Goal: Communication & Community: Answer question/provide support

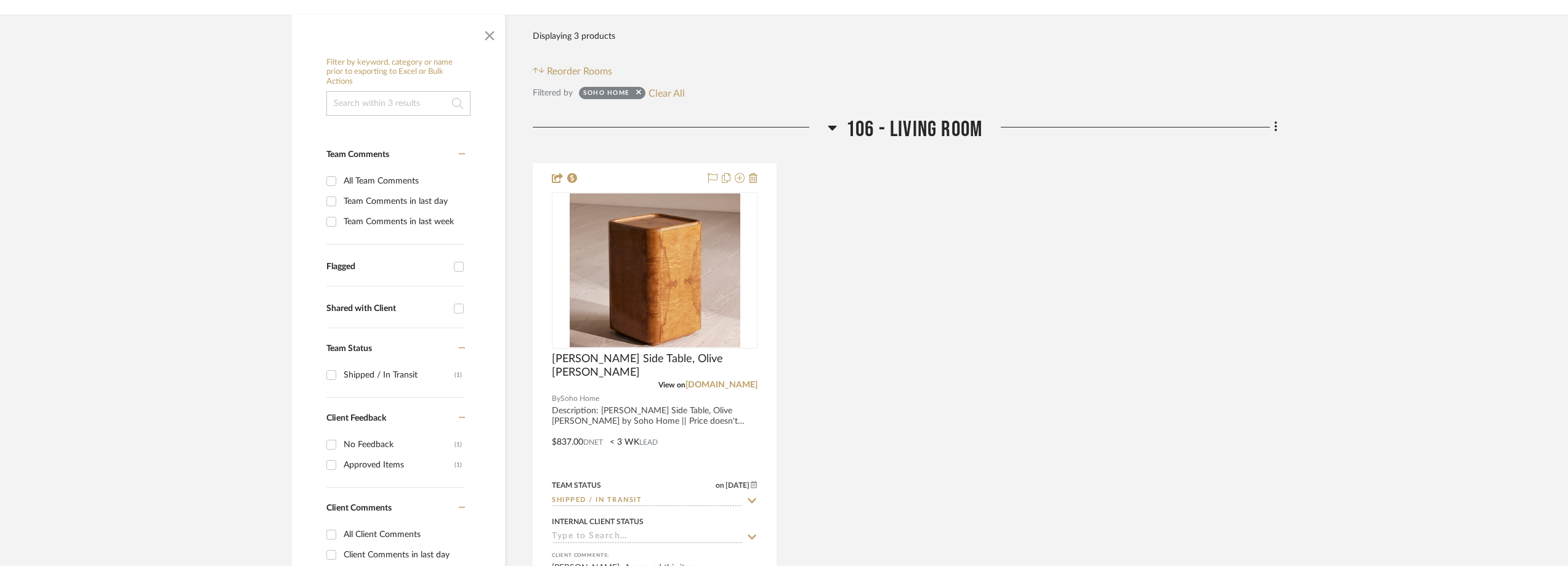
click at [660, 95] on button "Clear All" at bounding box center [667, 92] width 37 height 16
checkbox input "false"
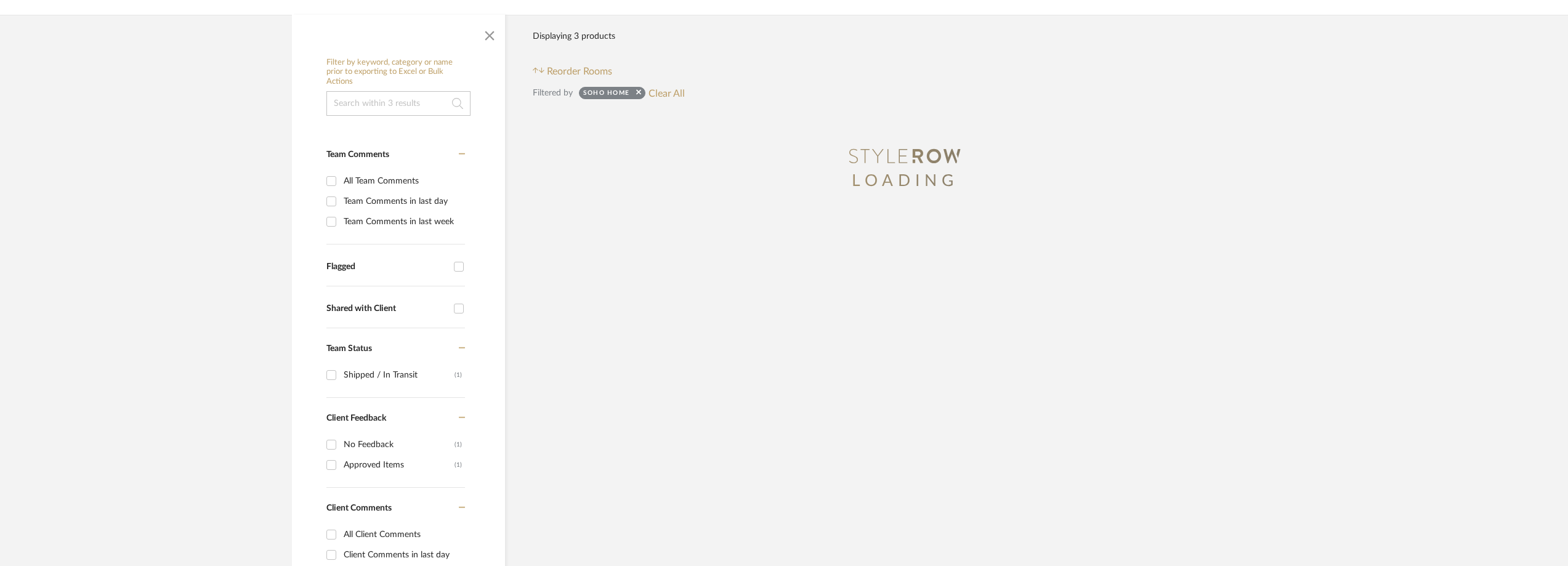
scroll to position [188, 0]
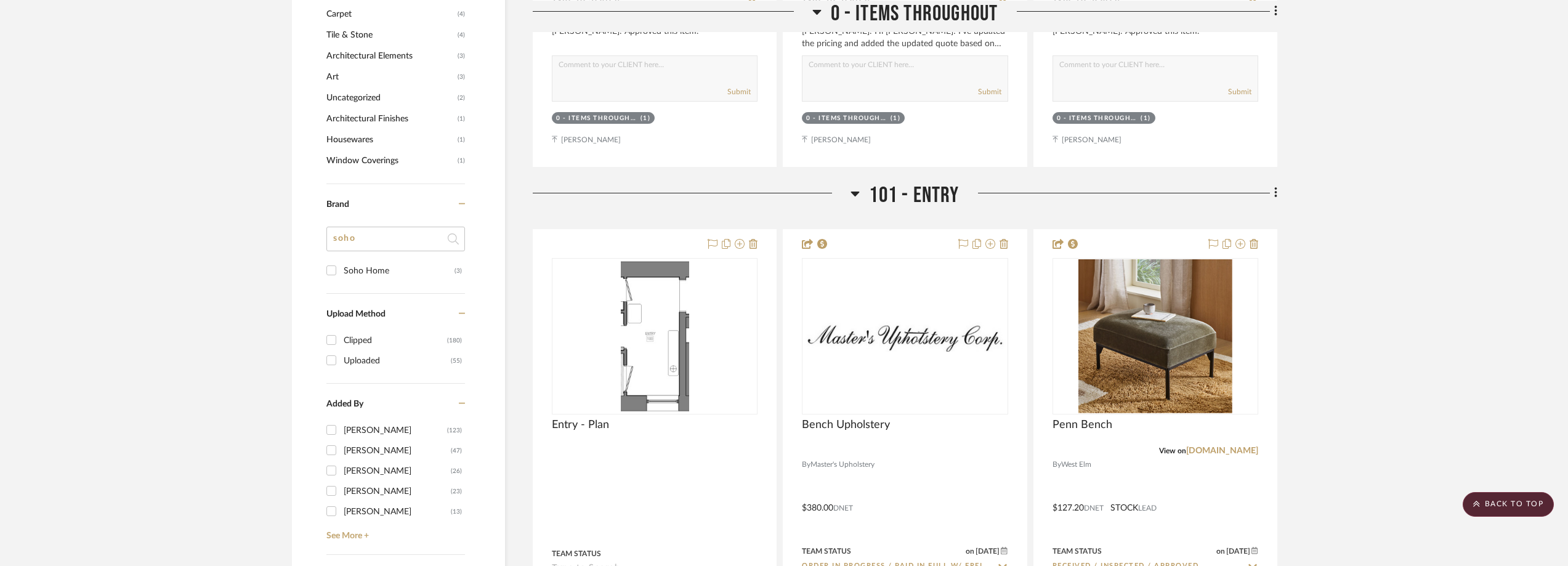
scroll to position [1109, 0]
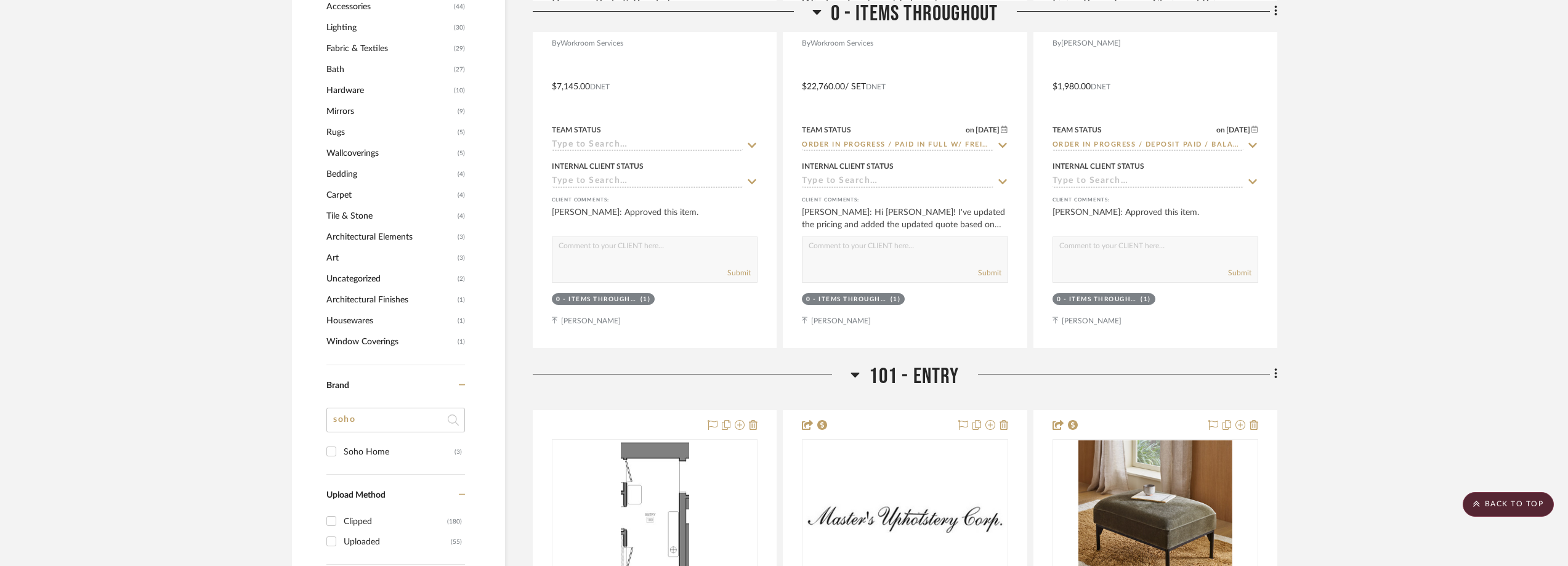
drag, startPoint x: 350, startPoint y: 422, endPoint x: 319, endPoint y: 420, distance: 31.1
click at [319, 420] on div "Filter by keyword, category or name prior to exporting to Excel or Bulk Actions…" at bounding box center [398, 109] width 213 height 1880
click at [365, 418] on input "soho" at bounding box center [395, 420] width 139 height 25
click at [342, 419] on input "soho" at bounding box center [395, 420] width 139 height 25
type input "[PERSON_NAME]"
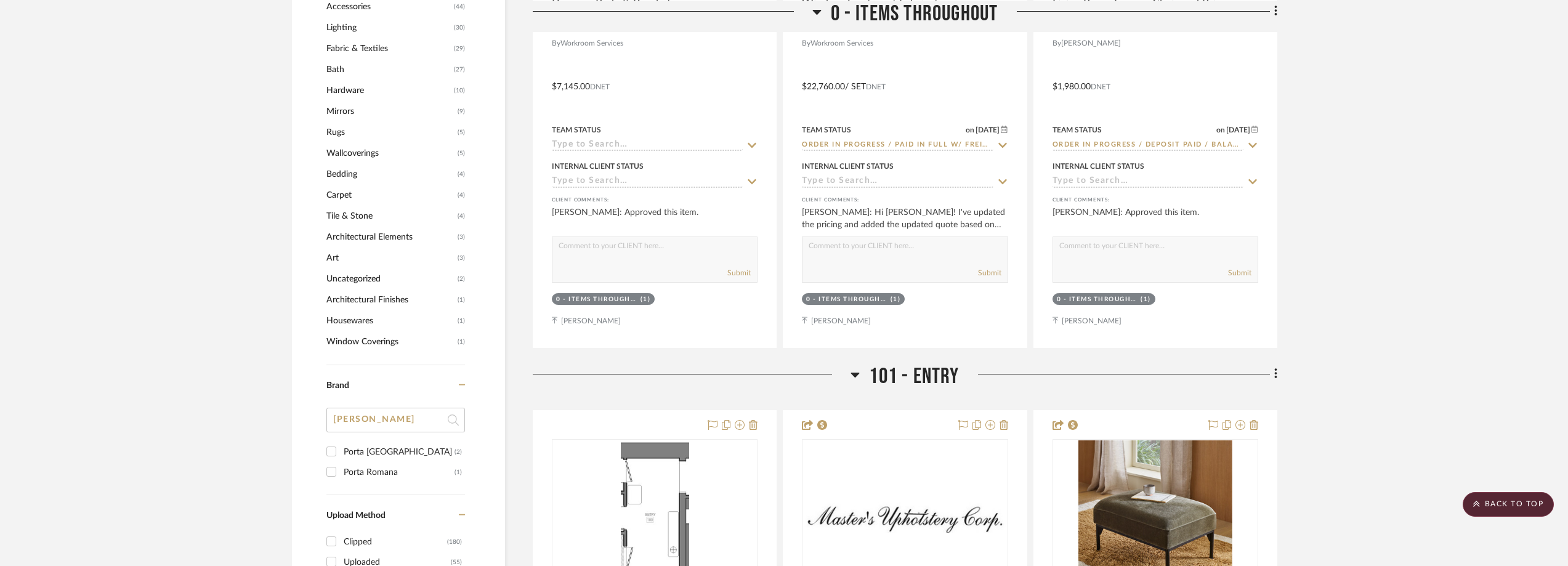
click at [348, 444] on div "Porta [GEOGRAPHIC_DATA]" at bounding box center [399, 452] width 111 height 20
click at [341, 444] on input "Porta NYC (2)" at bounding box center [332, 451] width 20 height 20
checkbox input "true"
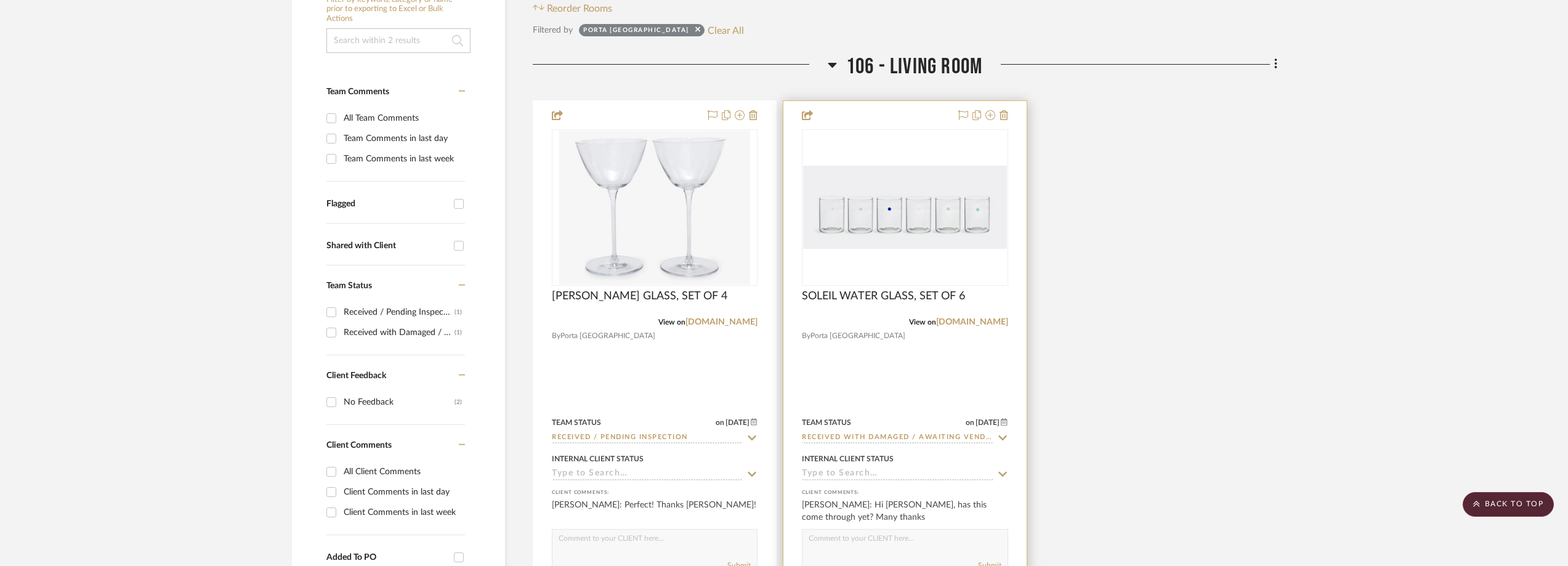
scroll to position [287, 0]
click at [888, 225] on img "0" at bounding box center [904, 210] width 203 height 83
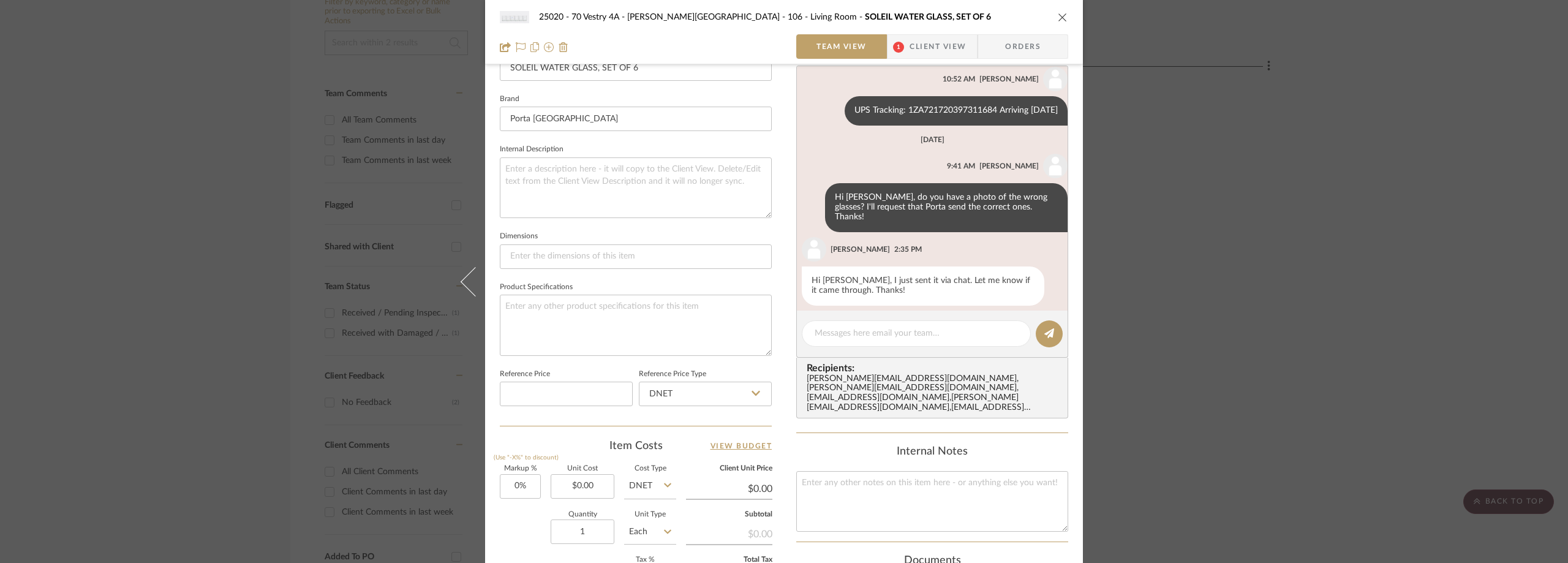
scroll to position [627, 0]
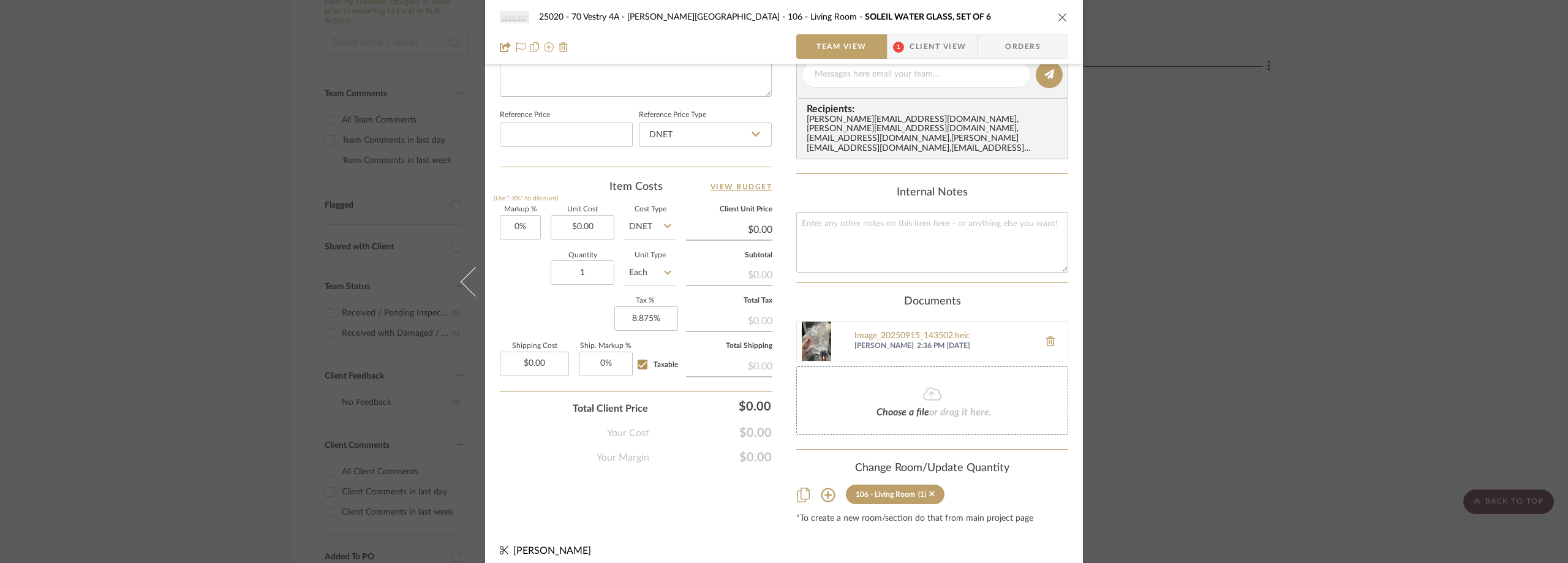
click at [923, 386] on icon at bounding box center [932, 394] width 18 height 15
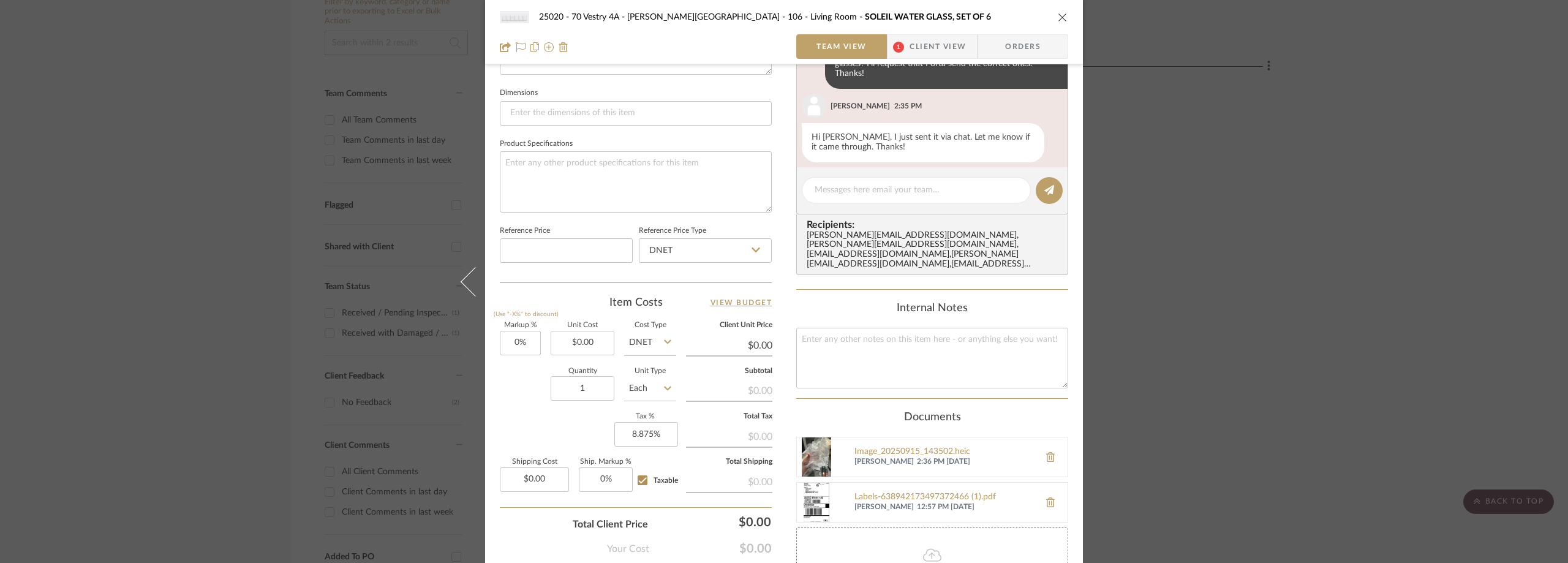
scroll to position [382, 0]
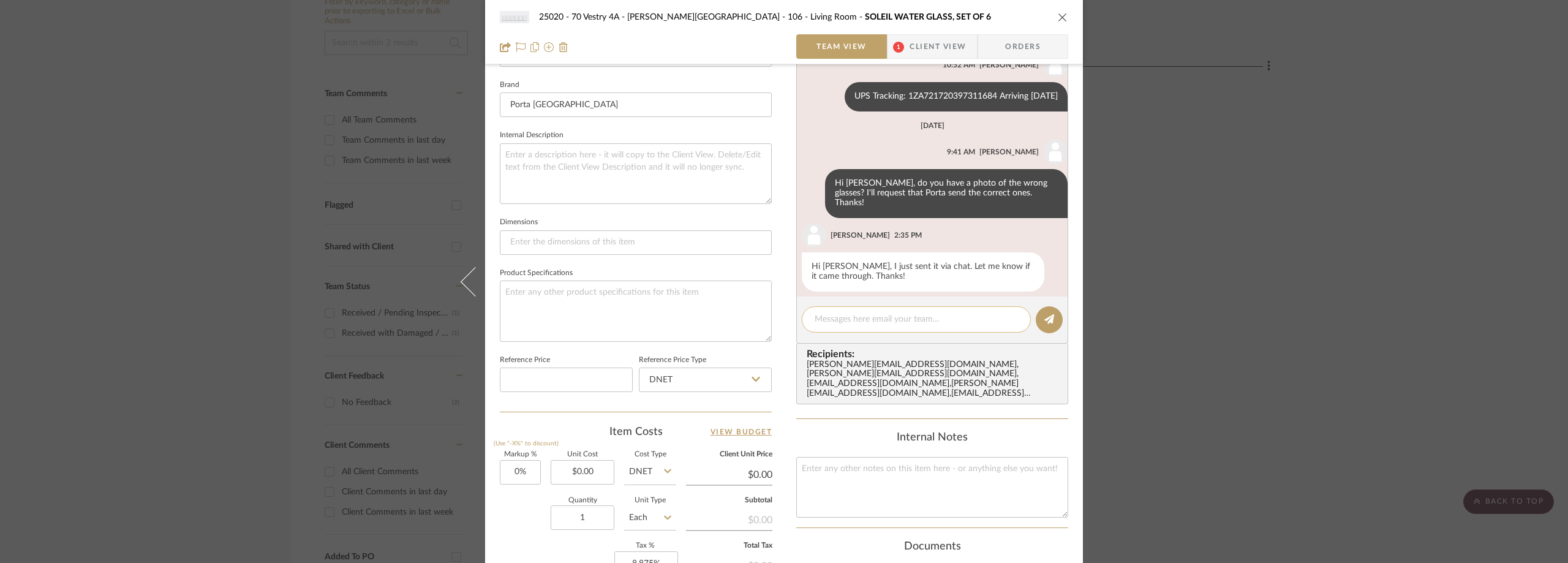
click at [855, 318] on textarea at bounding box center [916, 319] width 203 height 13
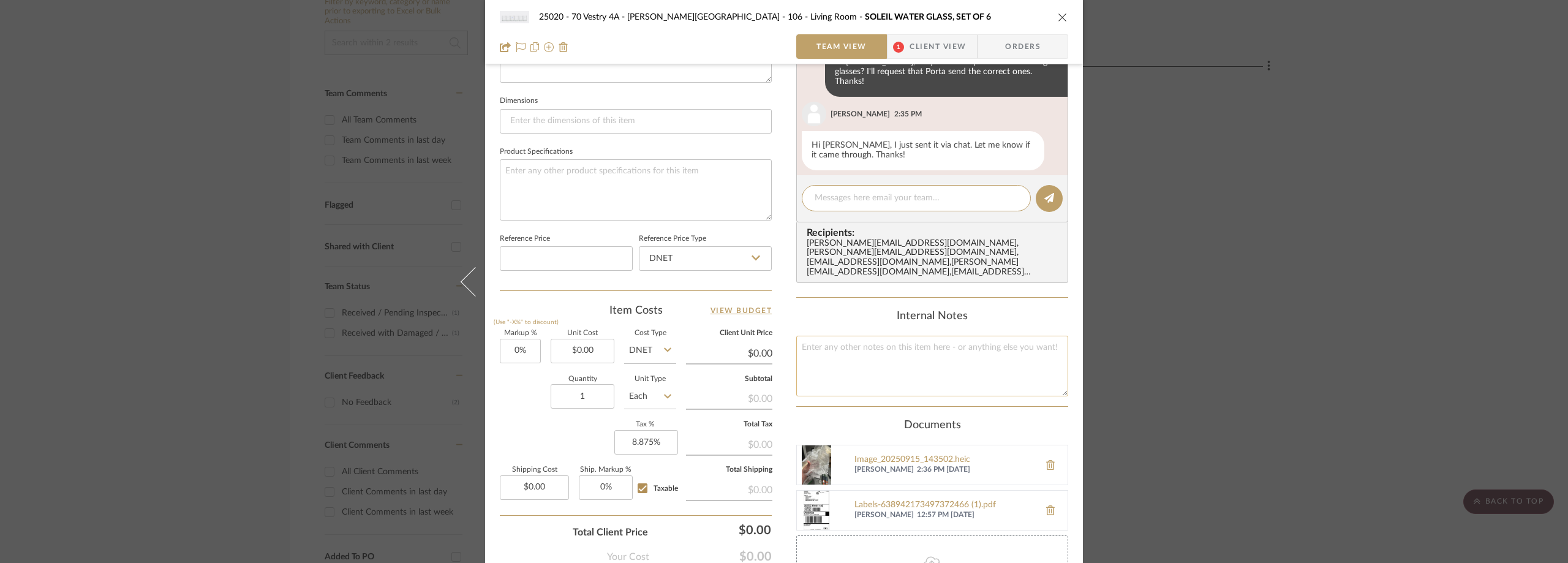
scroll to position [504, 0]
paste textarea "Attached below is a return label."
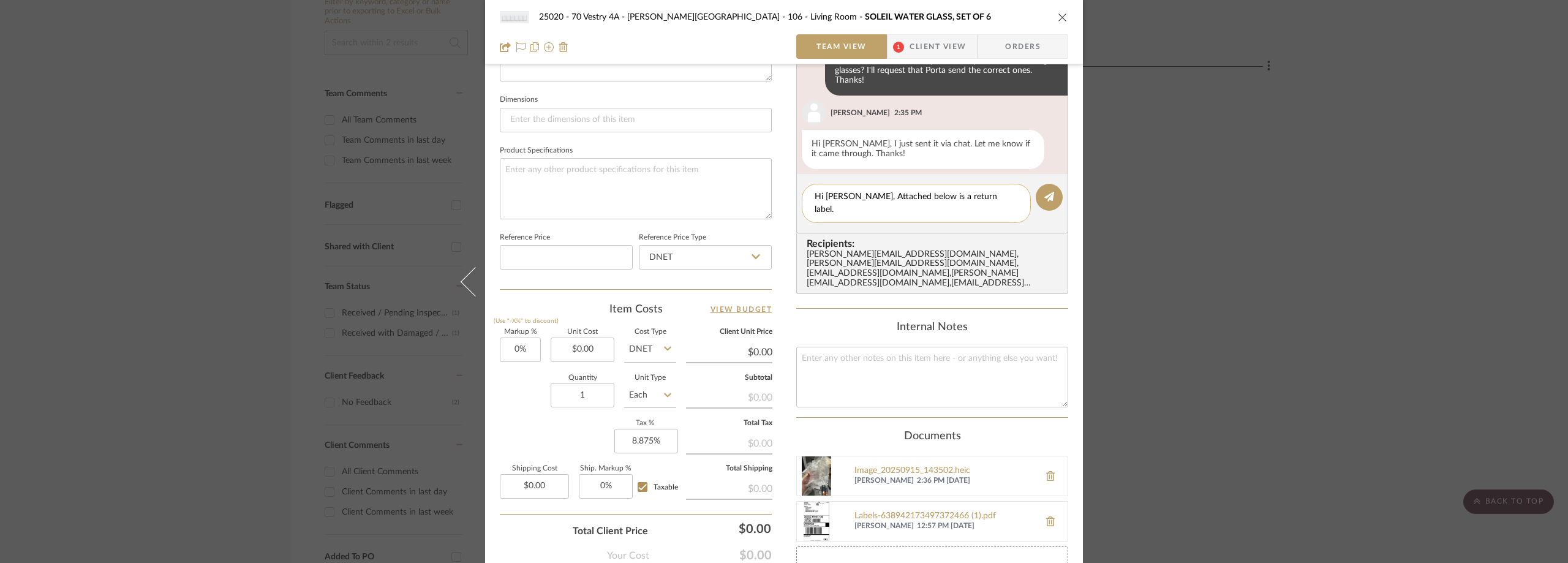
scroll to position [0, 0]
paste textarea "will exchange the incorrect glasses you received with the correct Soleil glasse…"
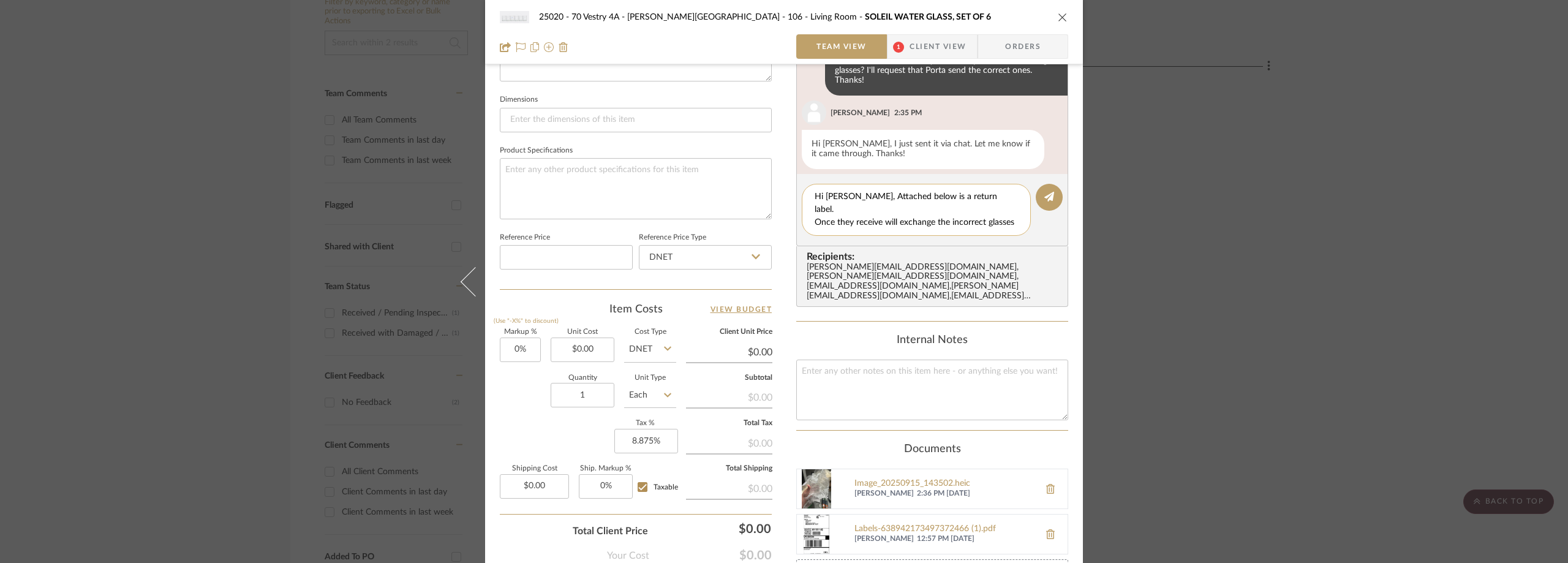
click at [882, 209] on textarea "Hi [PERSON_NAME], Attached below is a return label. Once they receive will exch…" at bounding box center [916, 210] width 203 height 39
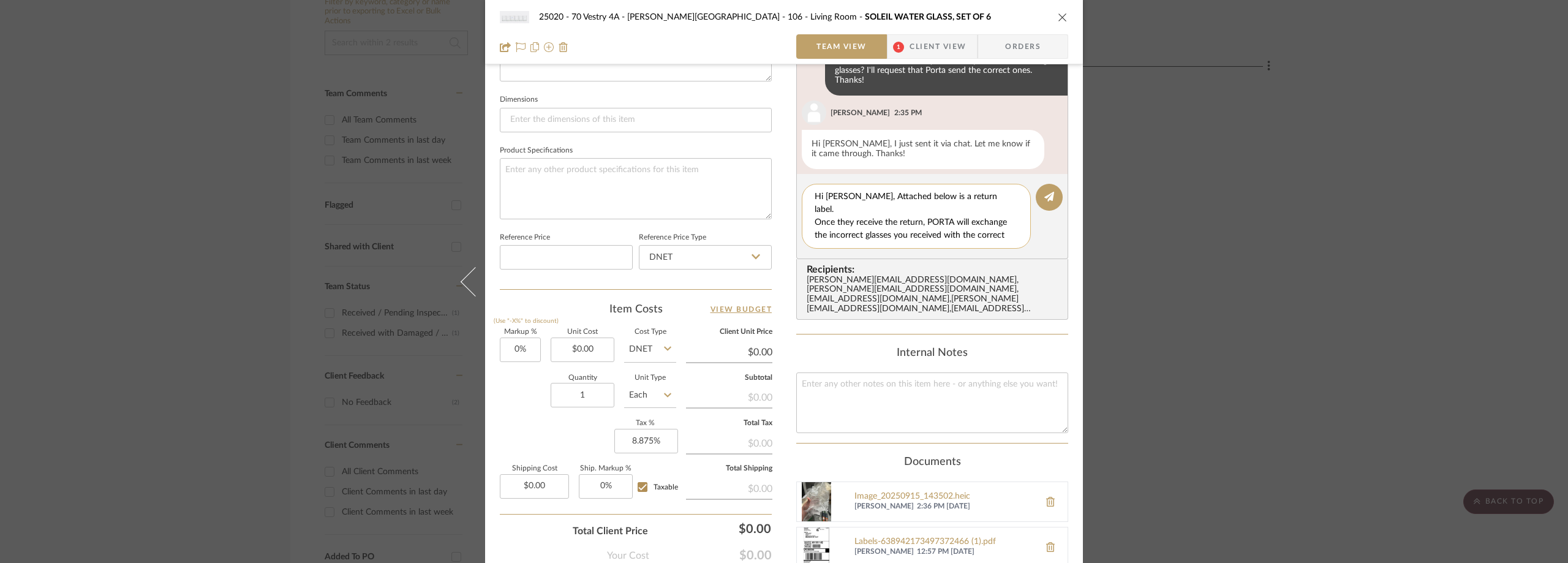
click at [954, 235] on textarea "Hi [PERSON_NAME], Attached below is a return label. Once they receive the retur…" at bounding box center [916, 216] width 203 height 51
click at [983, 196] on textarea "Hi [PERSON_NAME], Attached below is a return label. Once they receive the retur…" at bounding box center [916, 216] width 203 height 51
drag, startPoint x: 905, startPoint y: 225, endPoint x: 890, endPoint y: 225, distance: 15.0
click at [890, 225] on textarea "Hi [PERSON_NAME], Attached below is a return label. Once they receive the retur…" at bounding box center [916, 216] width 203 height 51
drag, startPoint x: 921, startPoint y: 223, endPoint x: 889, endPoint y: 223, distance: 32.0
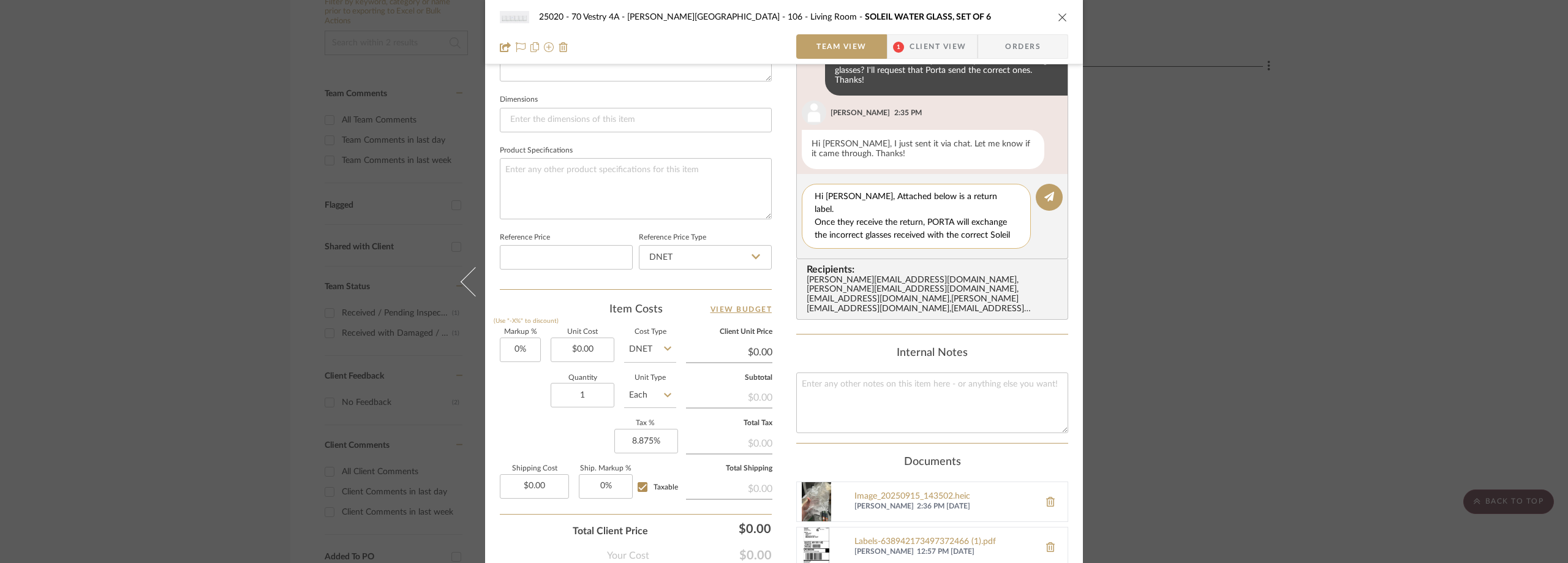
click at [889, 223] on textarea "Hi [PERSON_NAME], Attached below is a return label. Once they receive the retur…" at bounding box center [916, 216] width 203 height 51
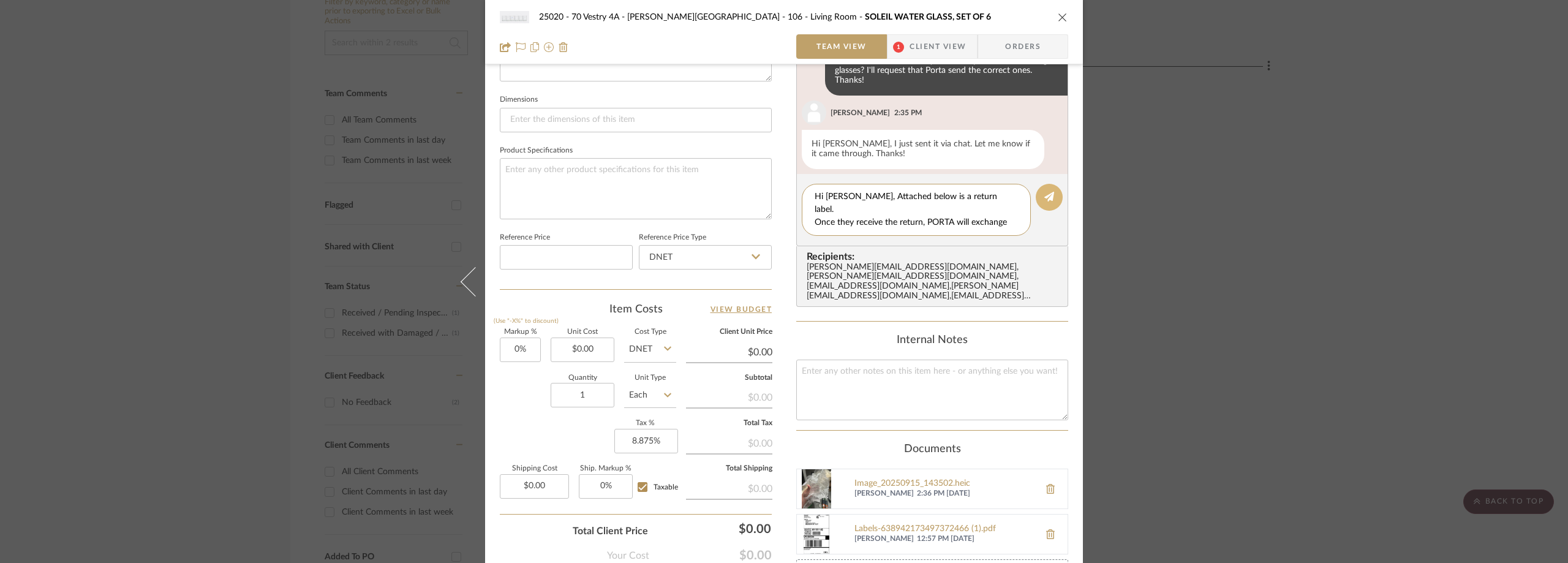
type textarea "Hi [PERSON_NAME], Attached below is a return label. Once they receive the retur…"
click at [1048, 192] on button at bounding box center [1048, 197] width 27 height 27
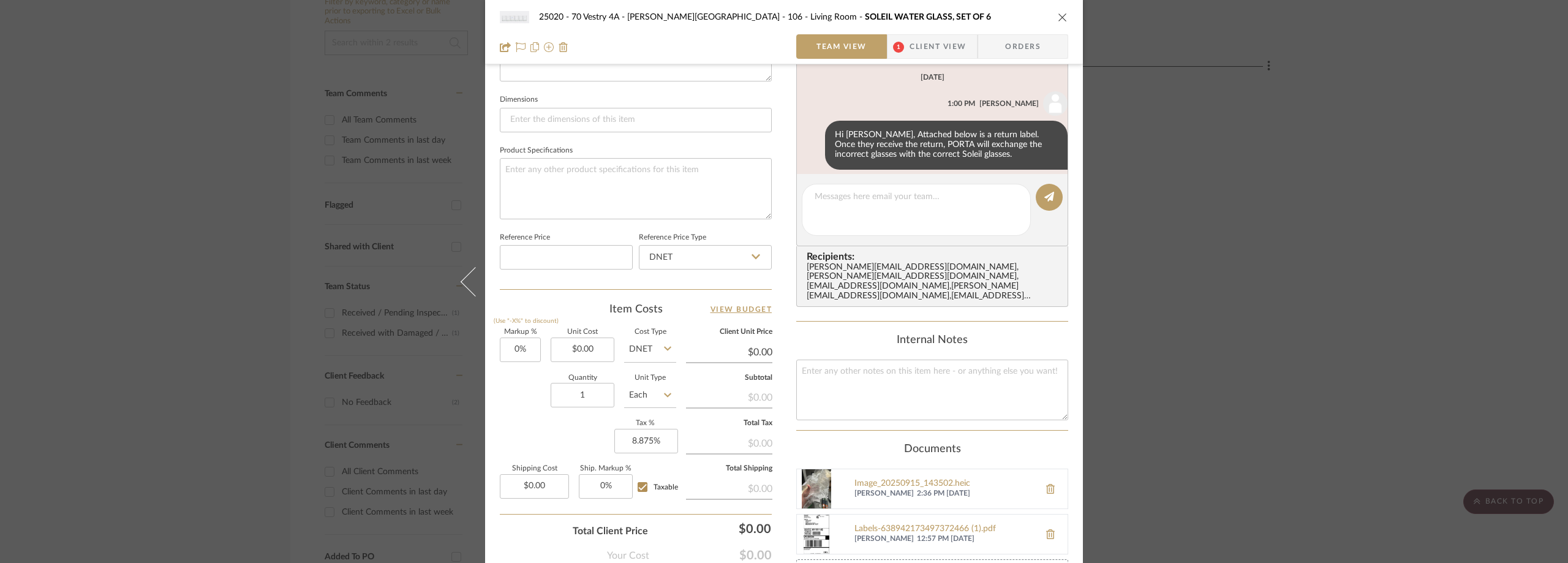
click at [902, 34] on div "25020 - 70 Vestry 4A - [PERSON_NAME] 106 - Living Room SOLEIL WATER GLASS, SET …" at bounding box center [784, 32] width 598 height 64
drag, startPoint x: 901, startPoint y: 38, endPoint x: 895, endPoint y: 41, distance: 6.7
click at [897, 40] on span "1" at bounding box center [898, 47] width 22 height 25
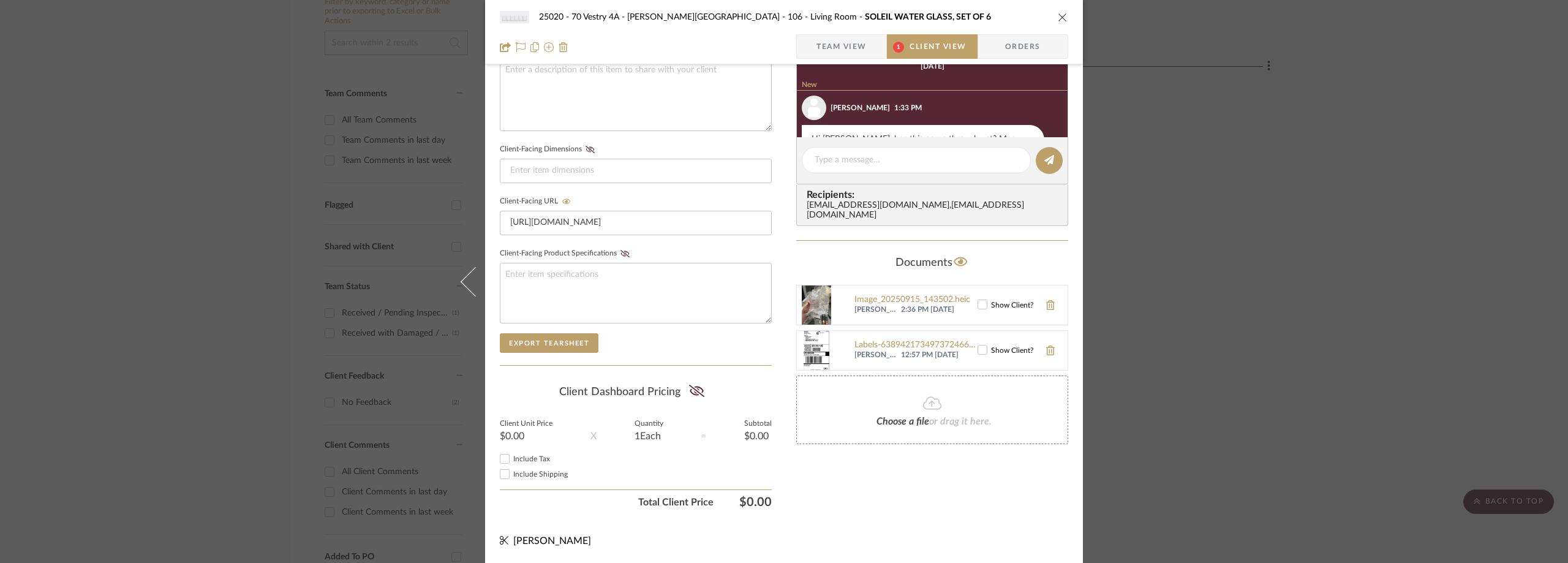
scroll to position [184, 0]
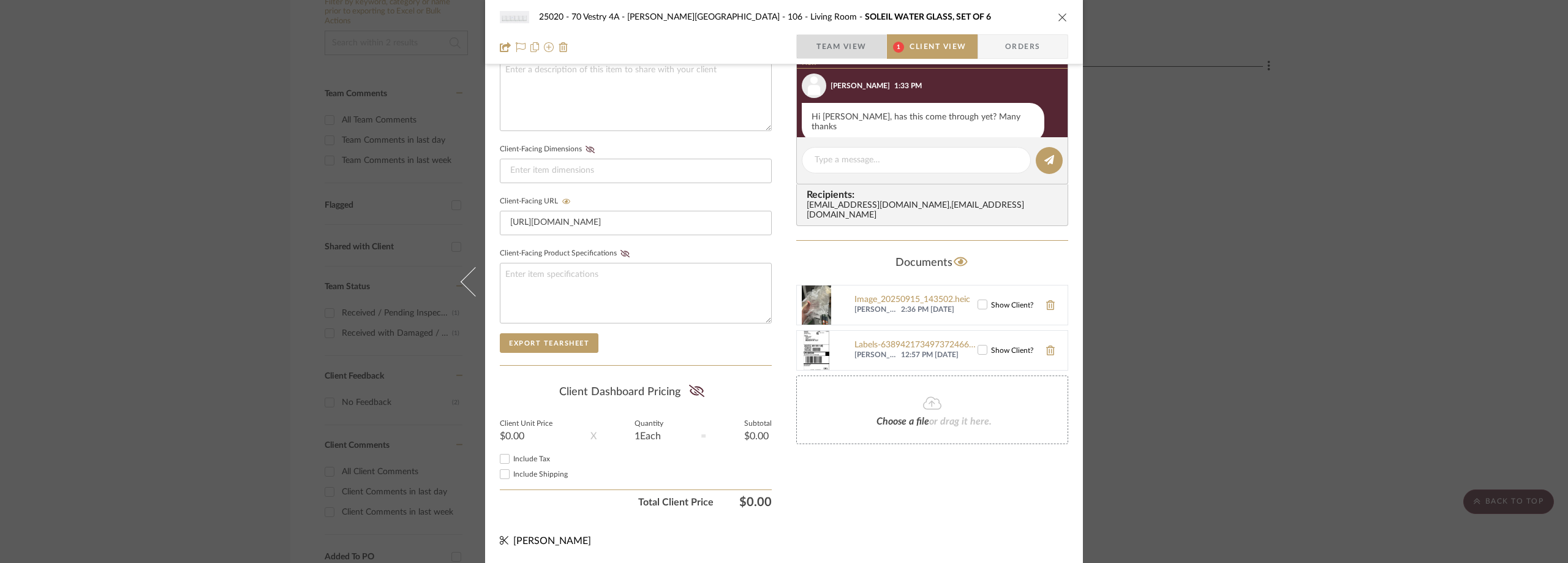
click at [841, 52] on span "Team View" at bounding box center [841, 47] width 50 height 25
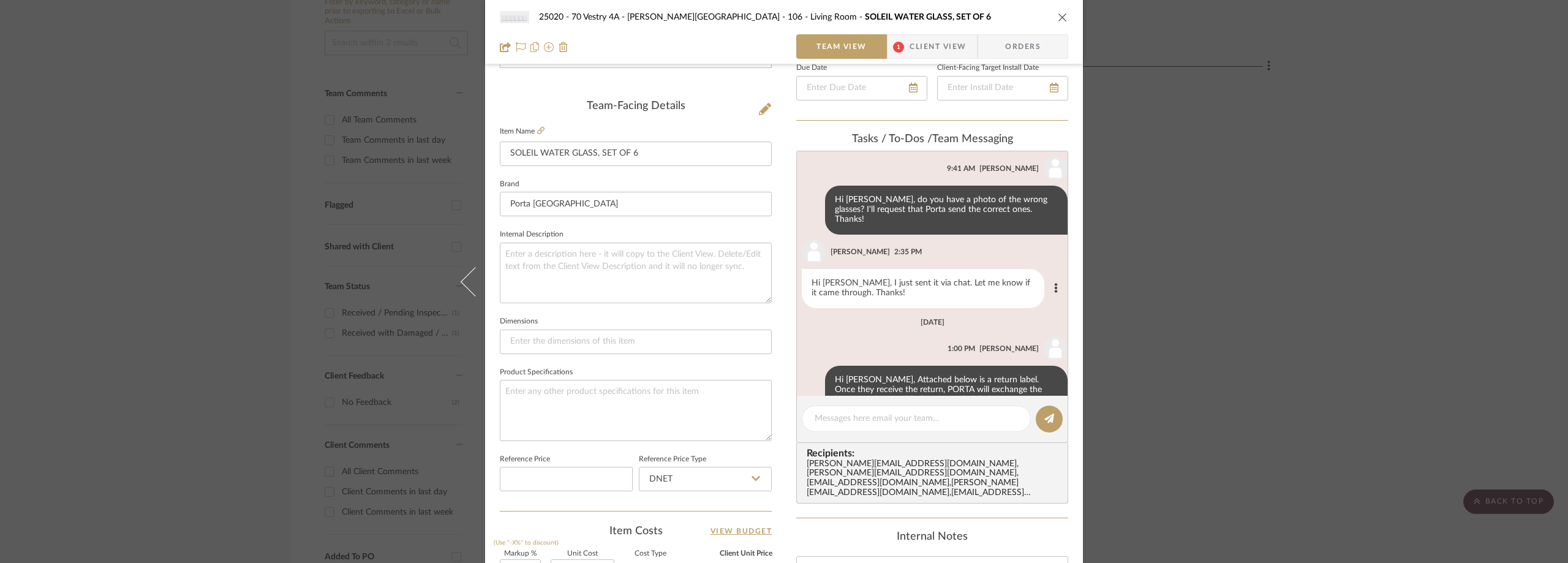
scroll to position [243, 0]
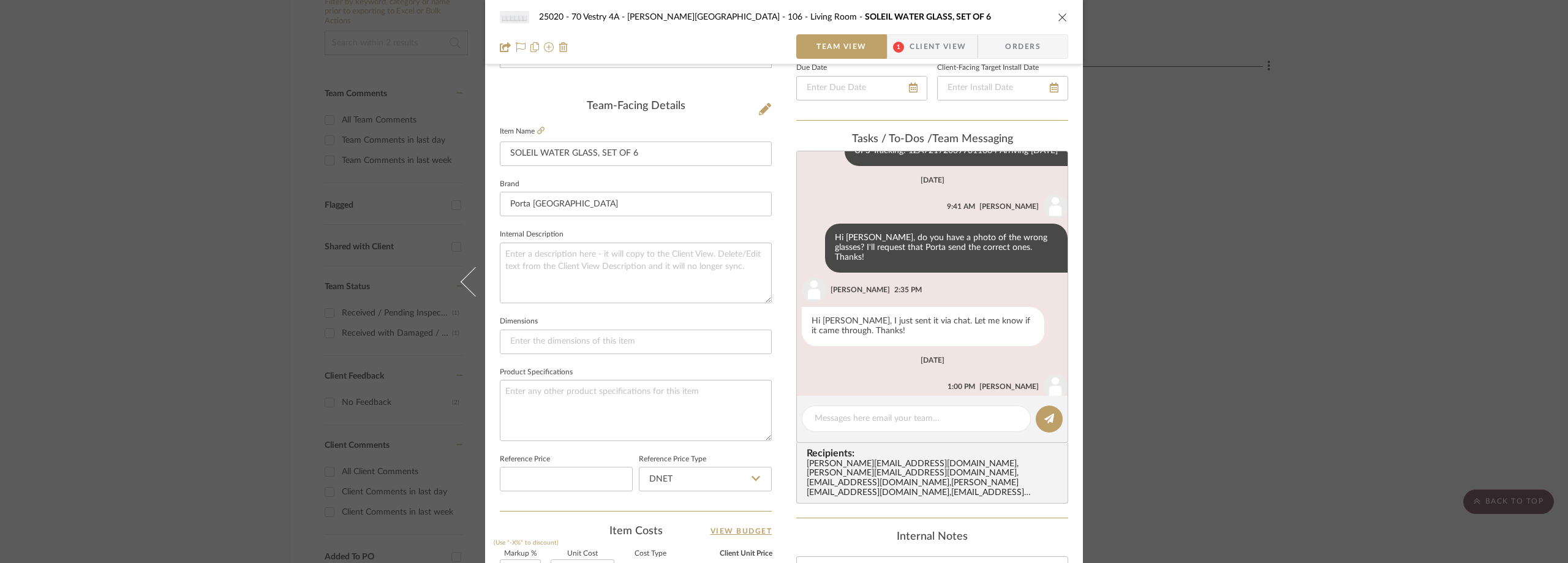
click at [296, 265] on div "25020 - 70 Vestry 4A - [PERSON_NAME] 106 - Living Room SOLEIL WATER GLASS, SET …" at bounding box center [784, 282] width 1568 height 563
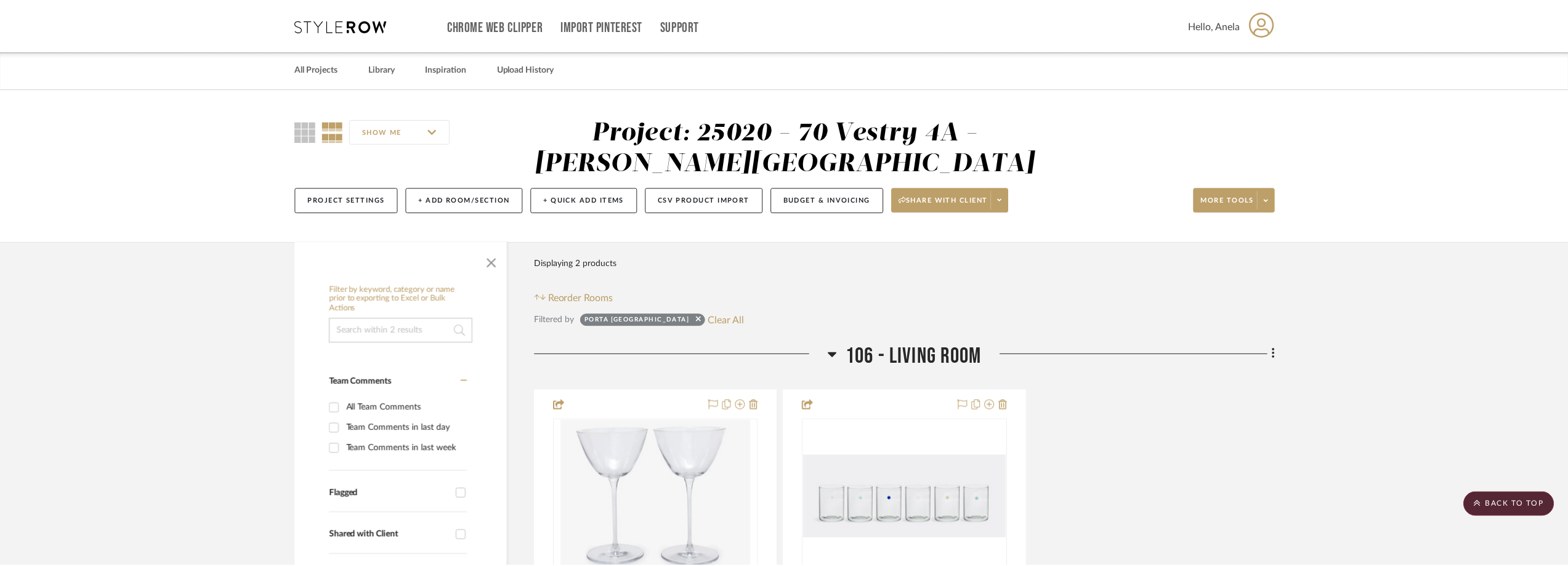
scroll to position [287, 0]
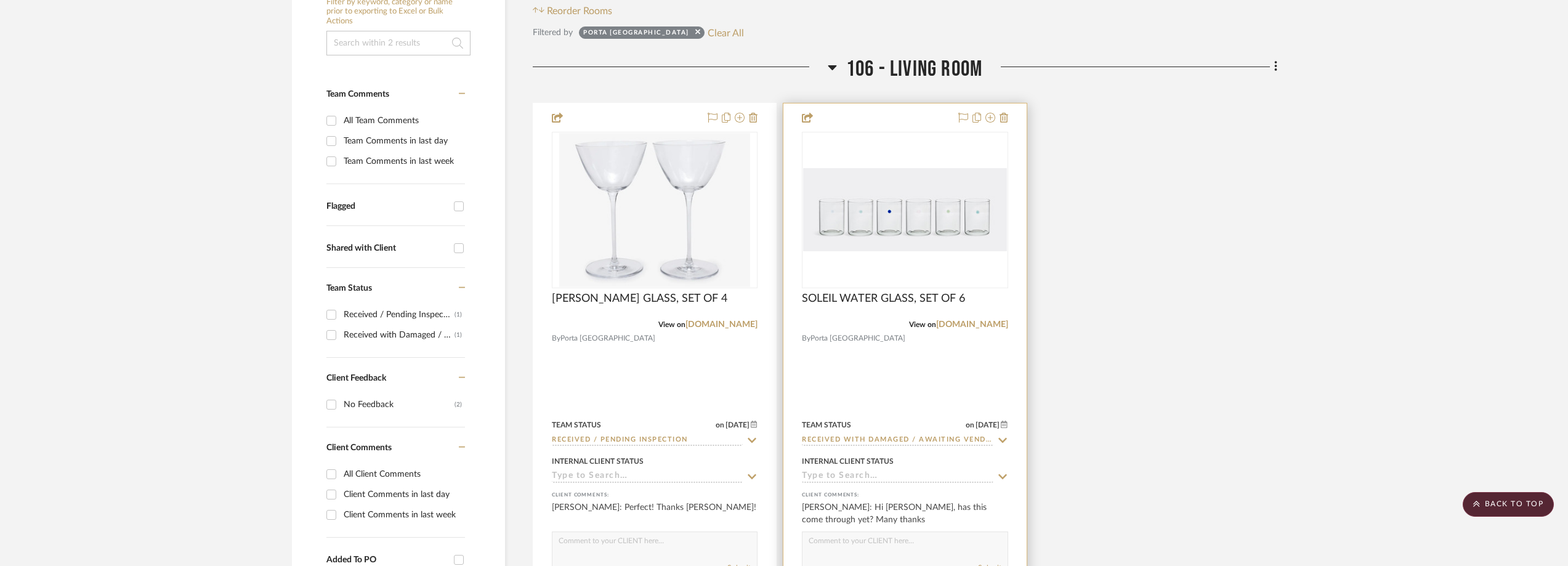
click at [893, 232] on img "0" at bounding box center [904, 210] width 203 height 83
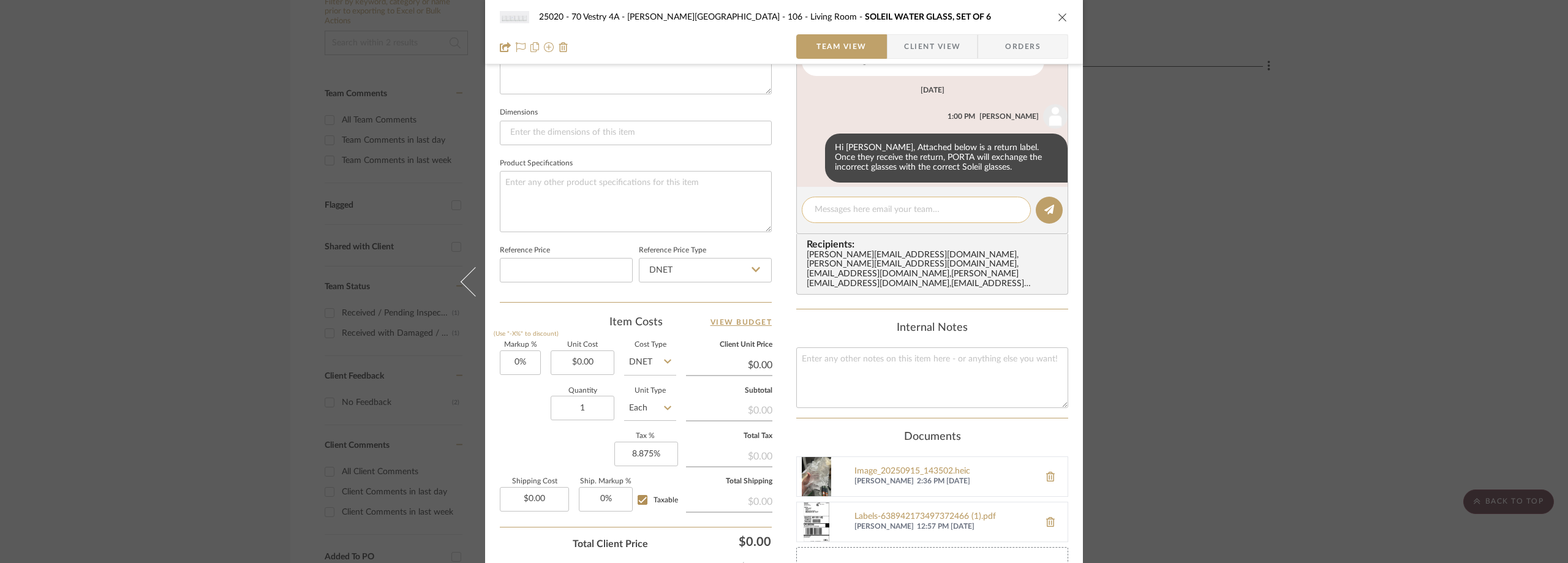
scroll to position [551, 0]
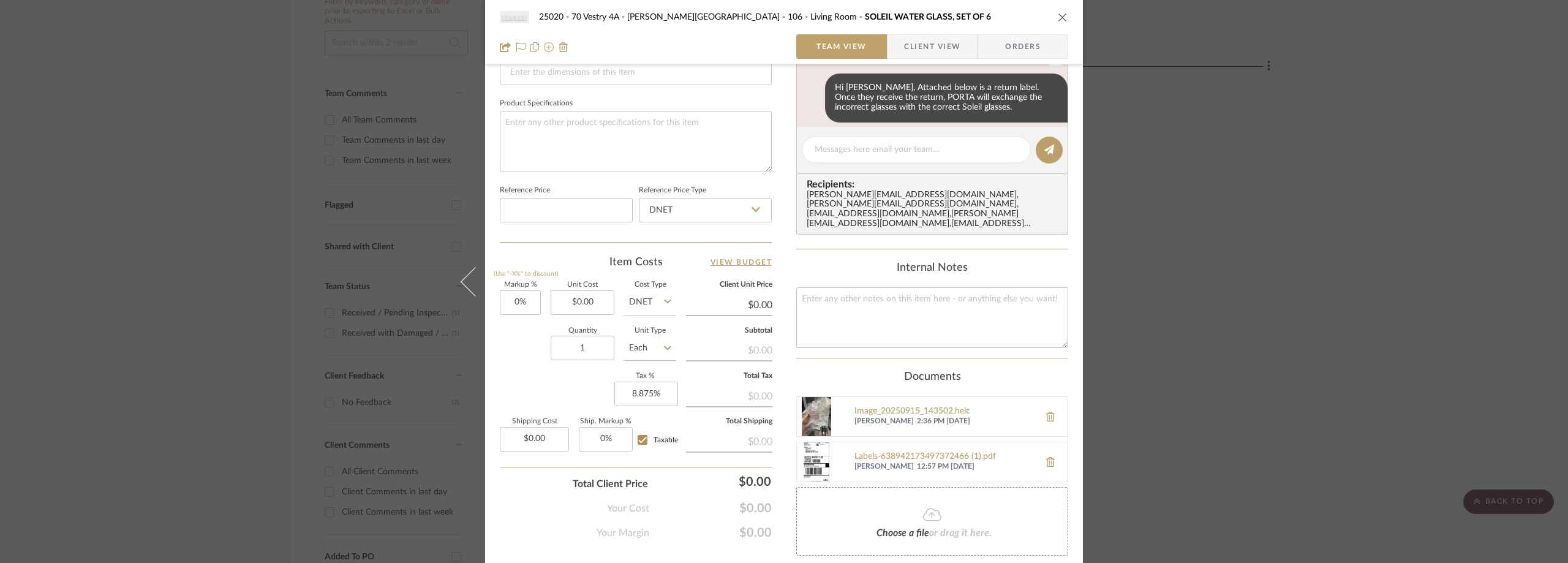
click at [156, 187] on div "25020 - 70 Vestry 4A - [PERSON_NAME] 106 - Living Room SOLEIL WATER GLASS, SET …" at bounding box center [784, 282] width 1568 height 563
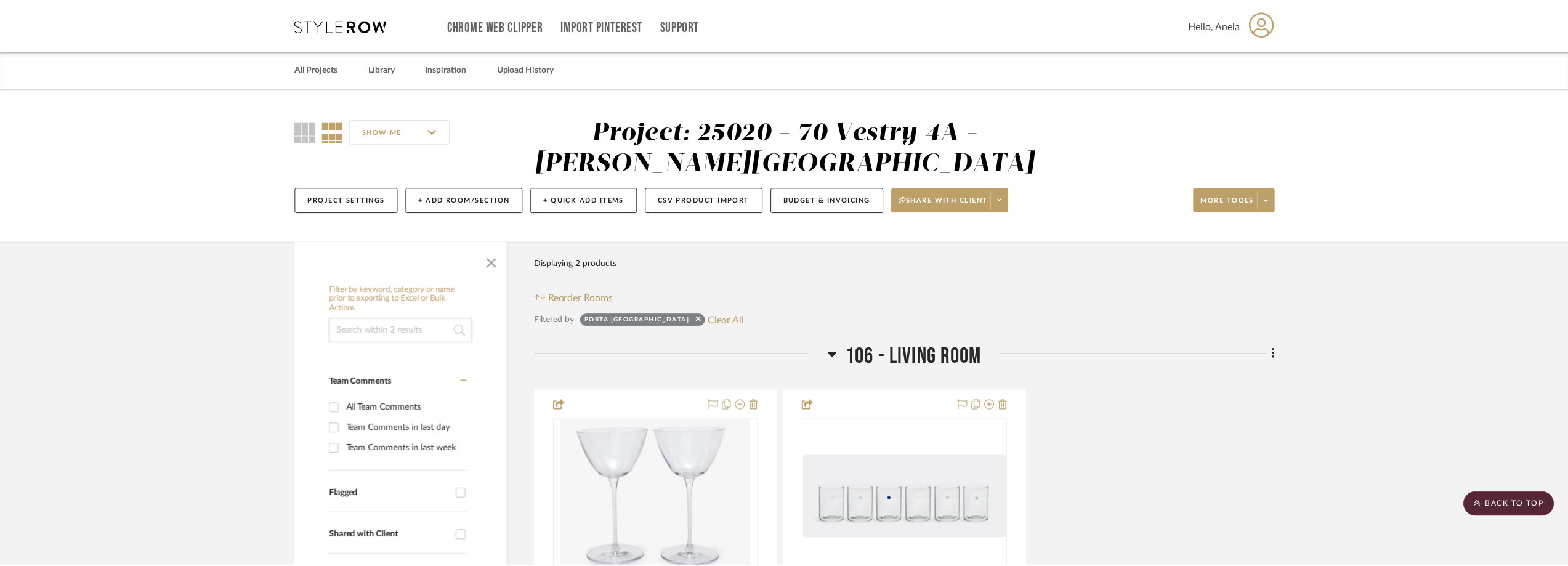
scroll to position [287, 0]
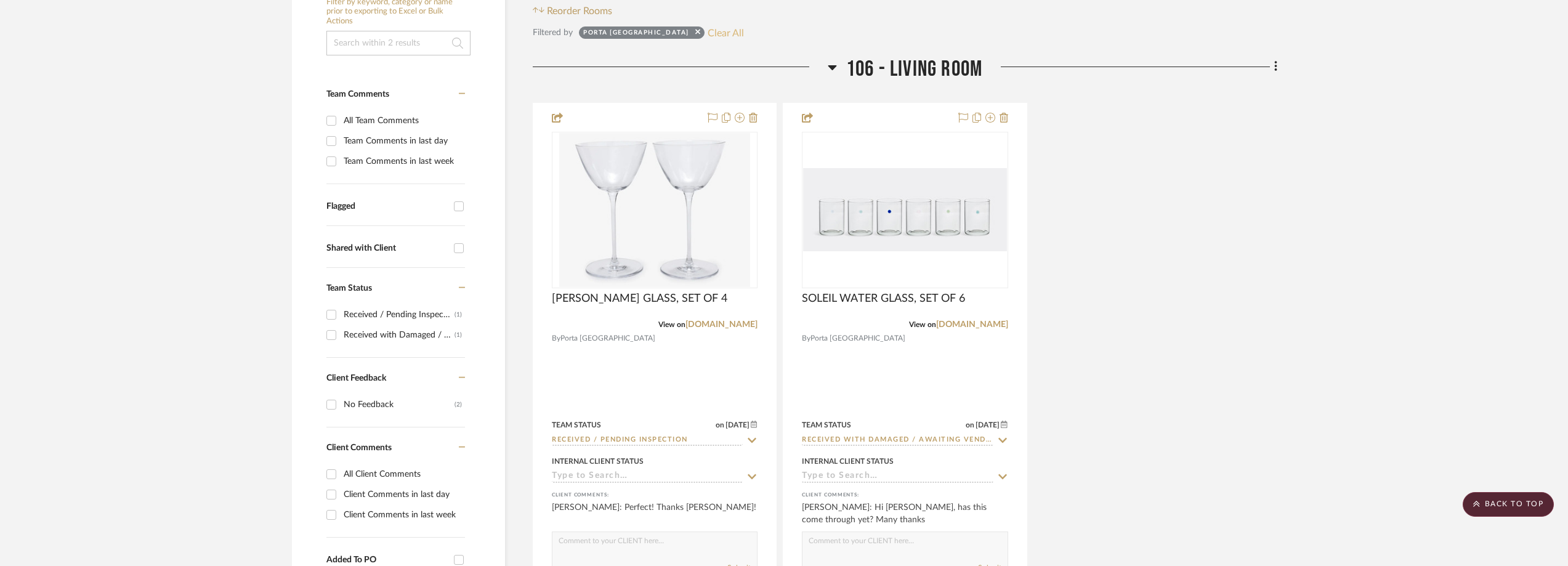
click at [708, 27] on button "Clear All" at bounding box center [726, 32] width 37 height 16
checkbox input "false"
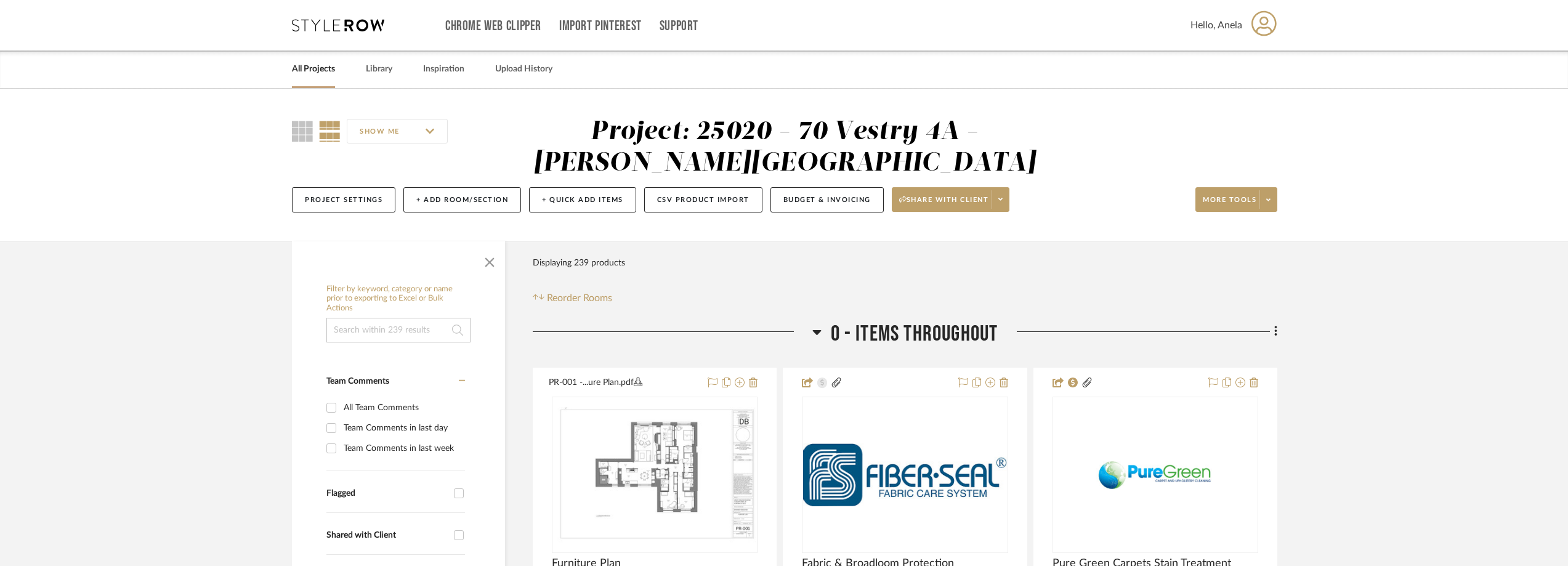
click at [303, 25] on icon at bounding box center [338, 25] width 92 height 12
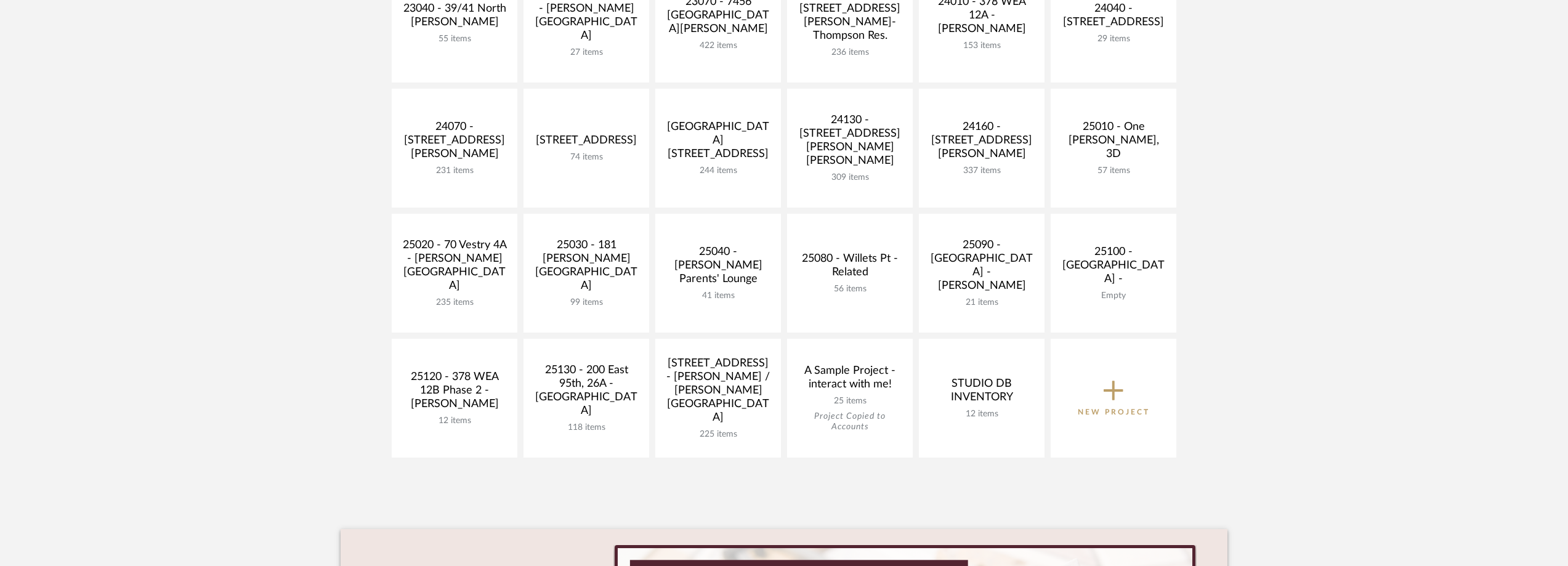
scroll to position [493, 0]
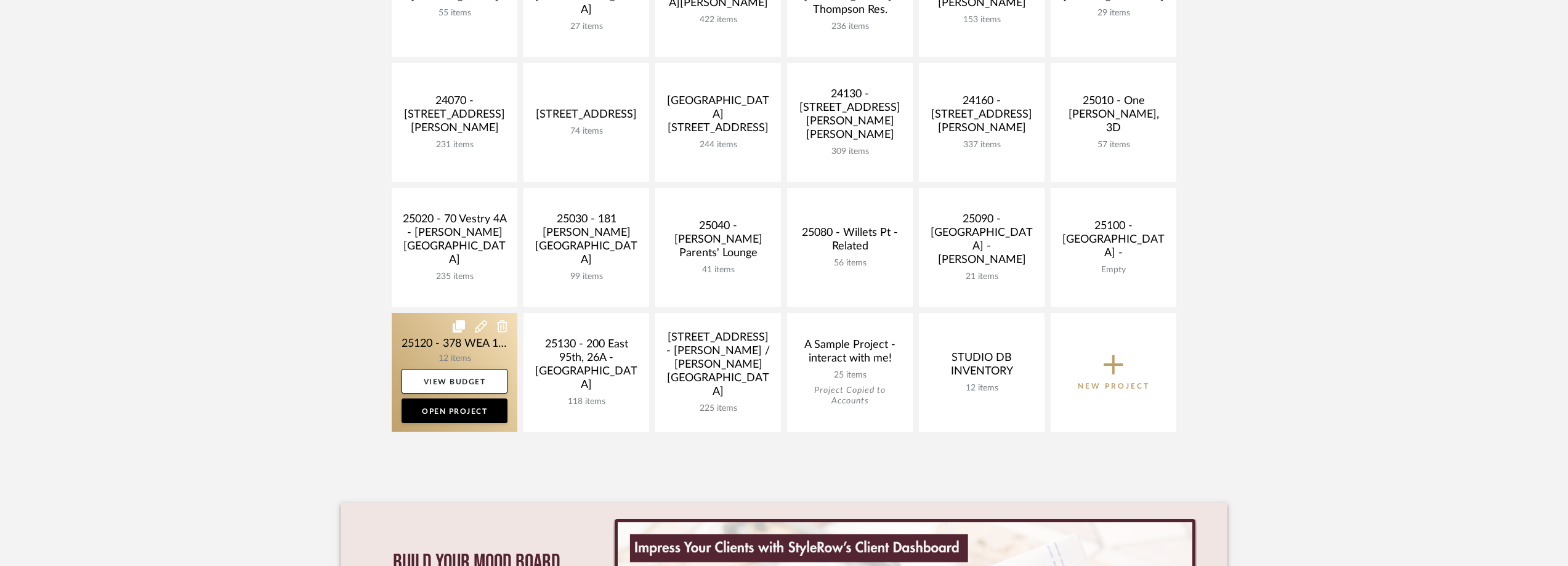
click at [439, 338] on link at bounding box center [454, 372] width 125 height 119
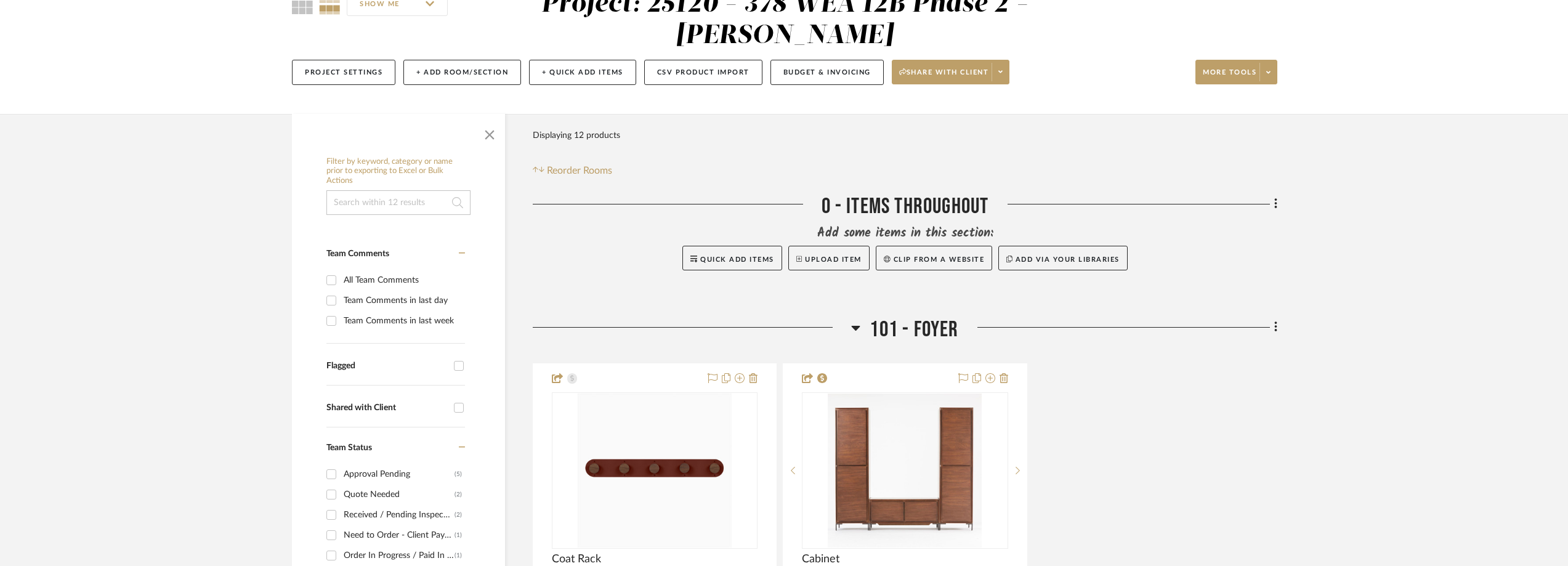
scroll to position [369, 0]
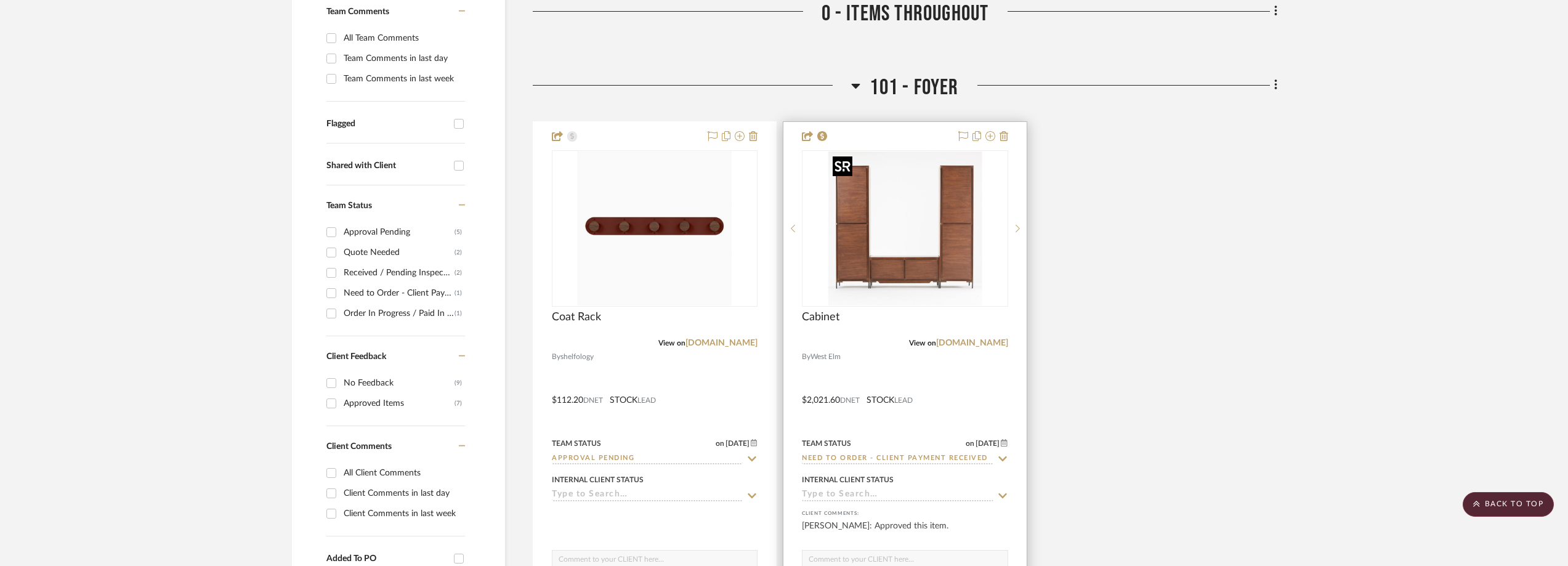
click at [0, 0] on img at bounding box center [0, 0] width 0 height 0
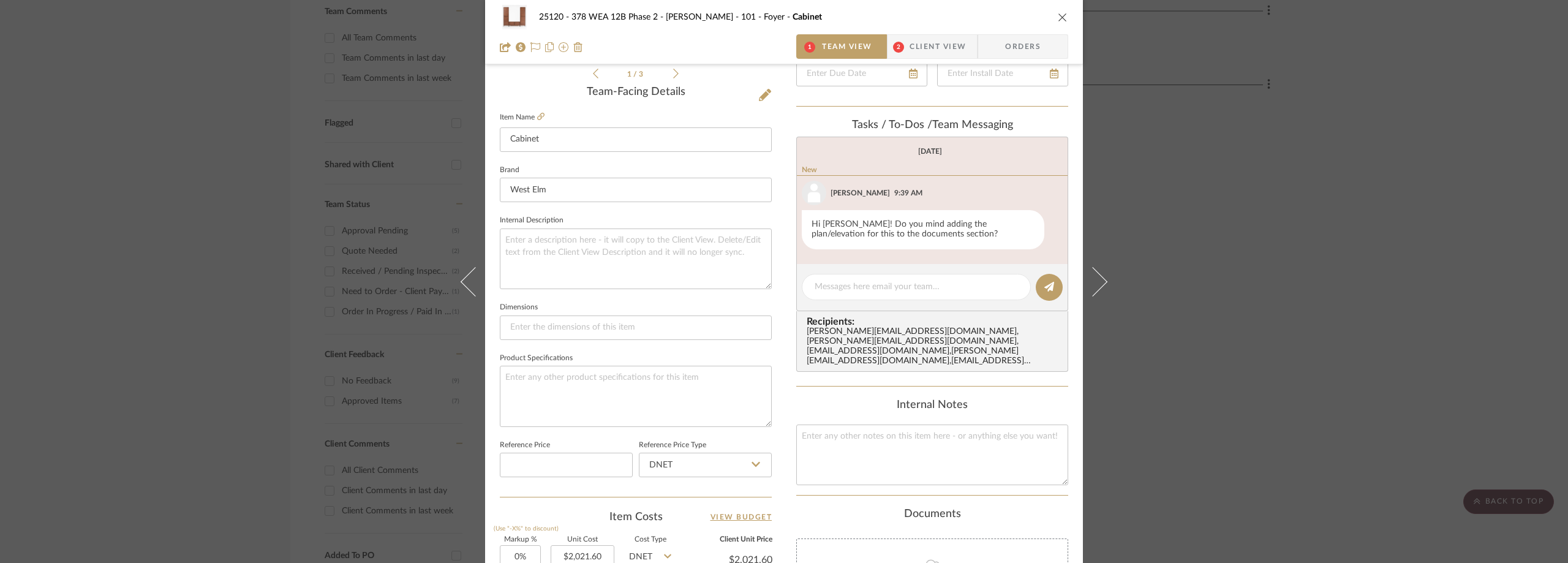
scroll to position [306, 0]
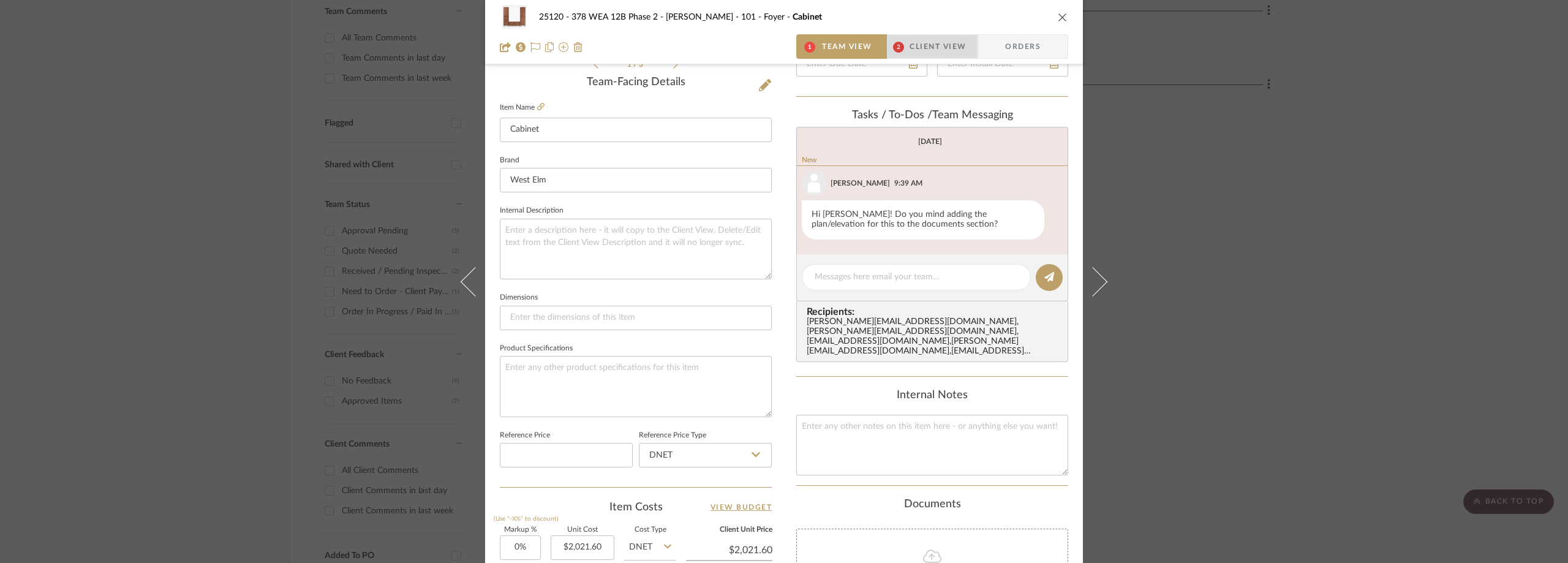
click at [942, 49] on span "Client View" at bounding box center [938, 47] width 56 height 25
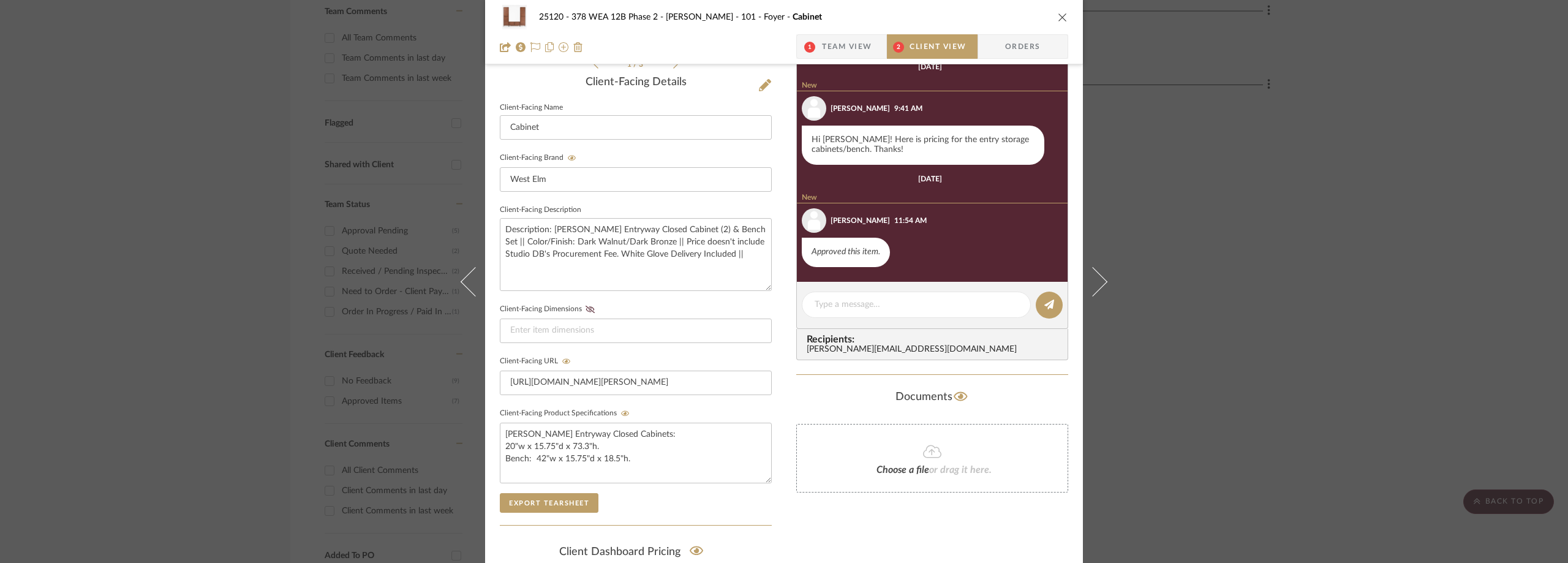
click at [332, 192] on div "25120 - 378 WEA 12B Phase 2 - [PERSON_NAME] 101 - Foyer Cabinet 1 Team View 2 C…" at bounding box center [784, 282] width 1568 height 563
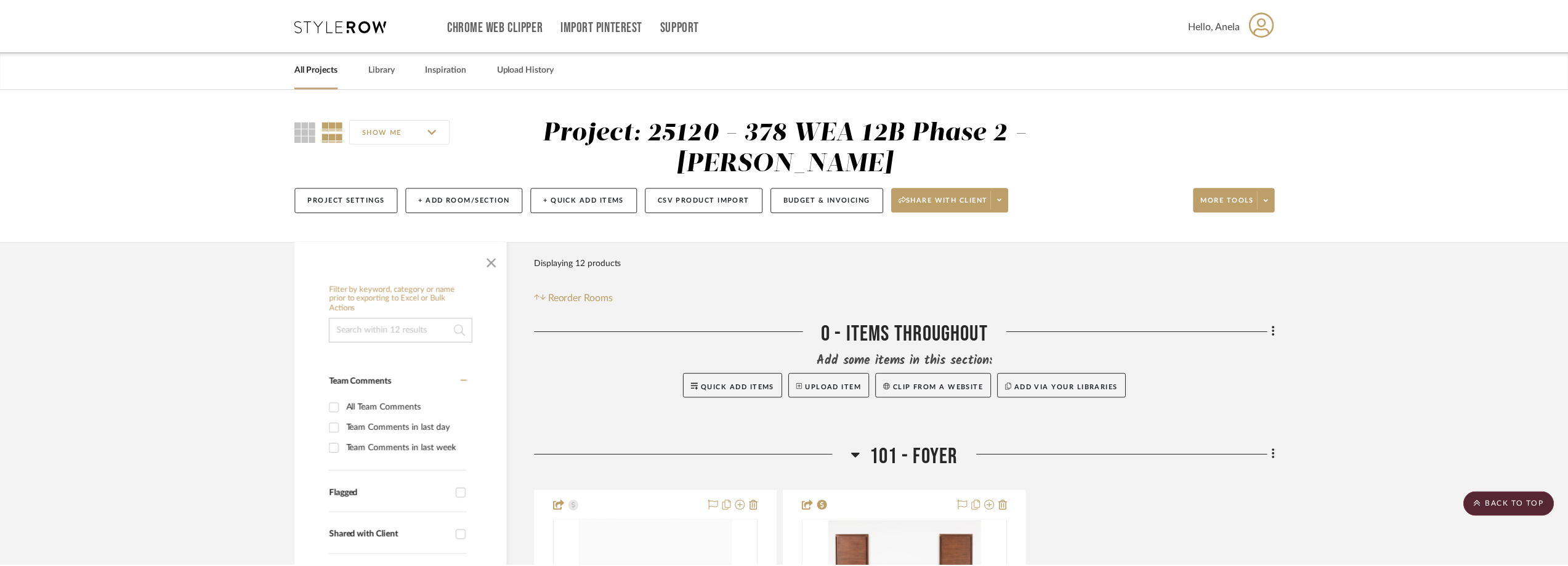
scroll to position [369, 0]
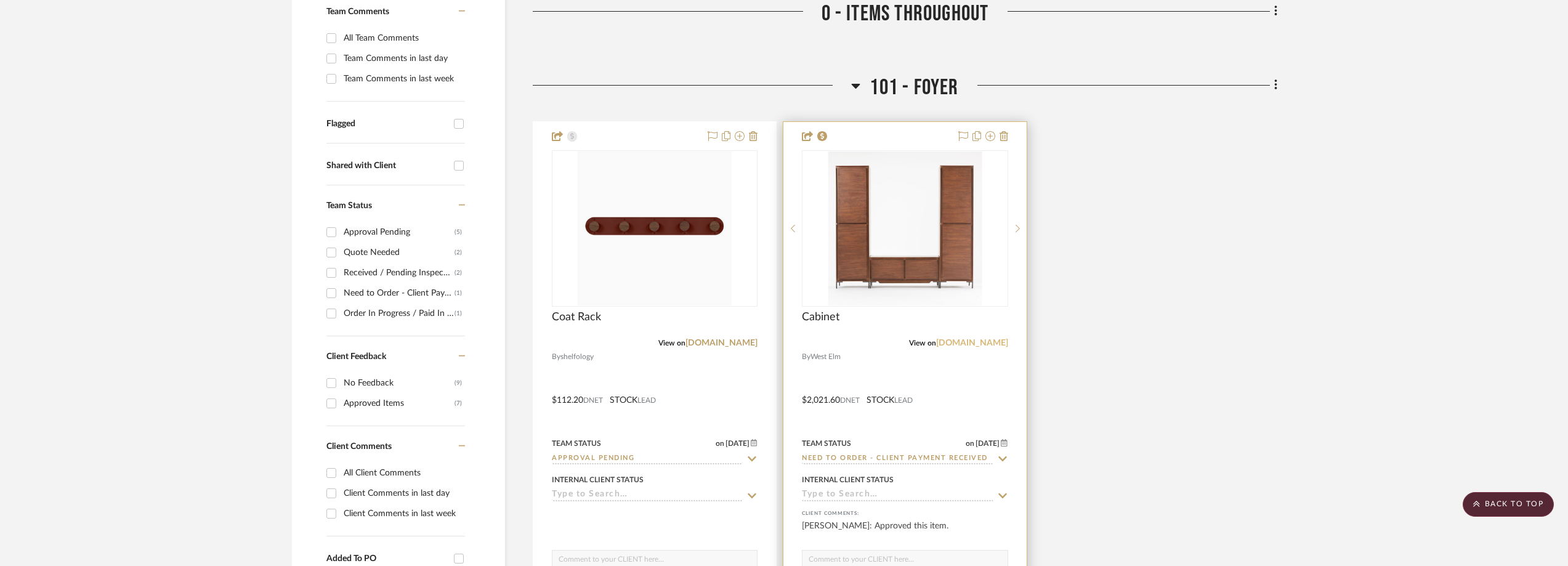
click at [975, 339] on link "[DOMAIN_NAME]" at bounding box center [972, 343] width 72 height 8
click at [976, 340] on link "[DOMAIN_NAME]" at bounding box center [972, 343] width 72 height 8
click at [858, 280] on img "0" at bounding box center [905, 229] width 154 height 154
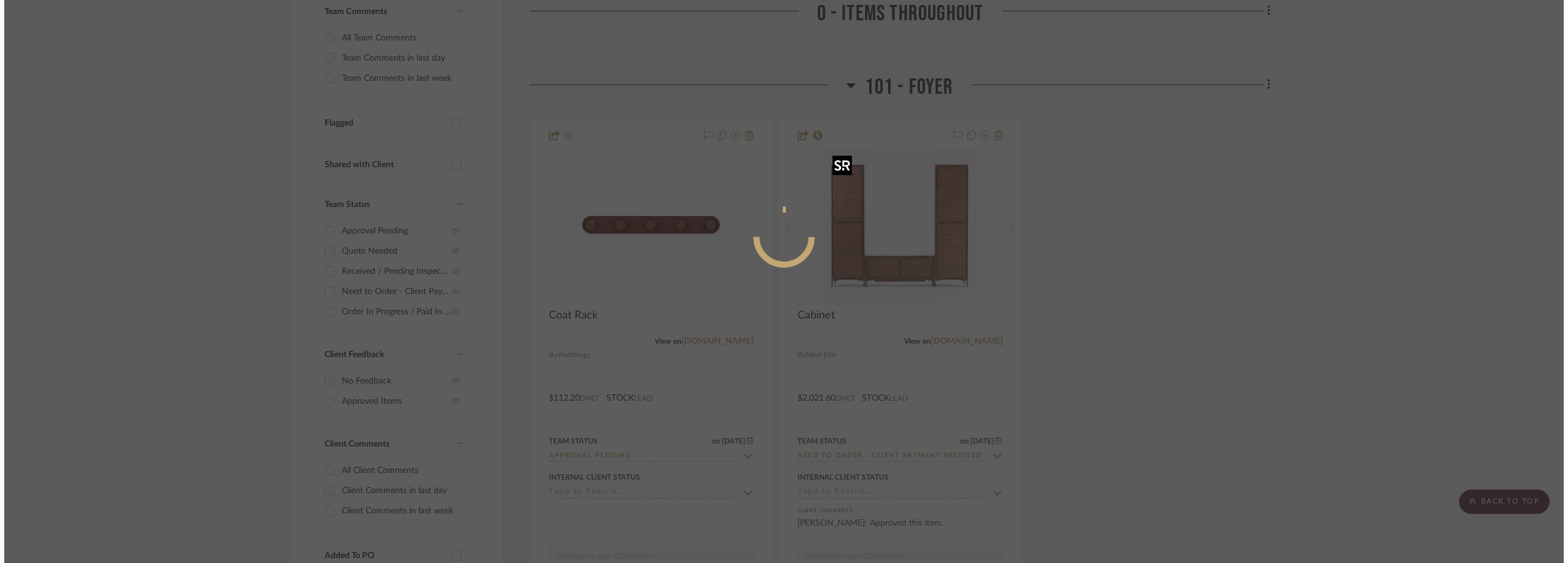
scroll to position [0, 0]
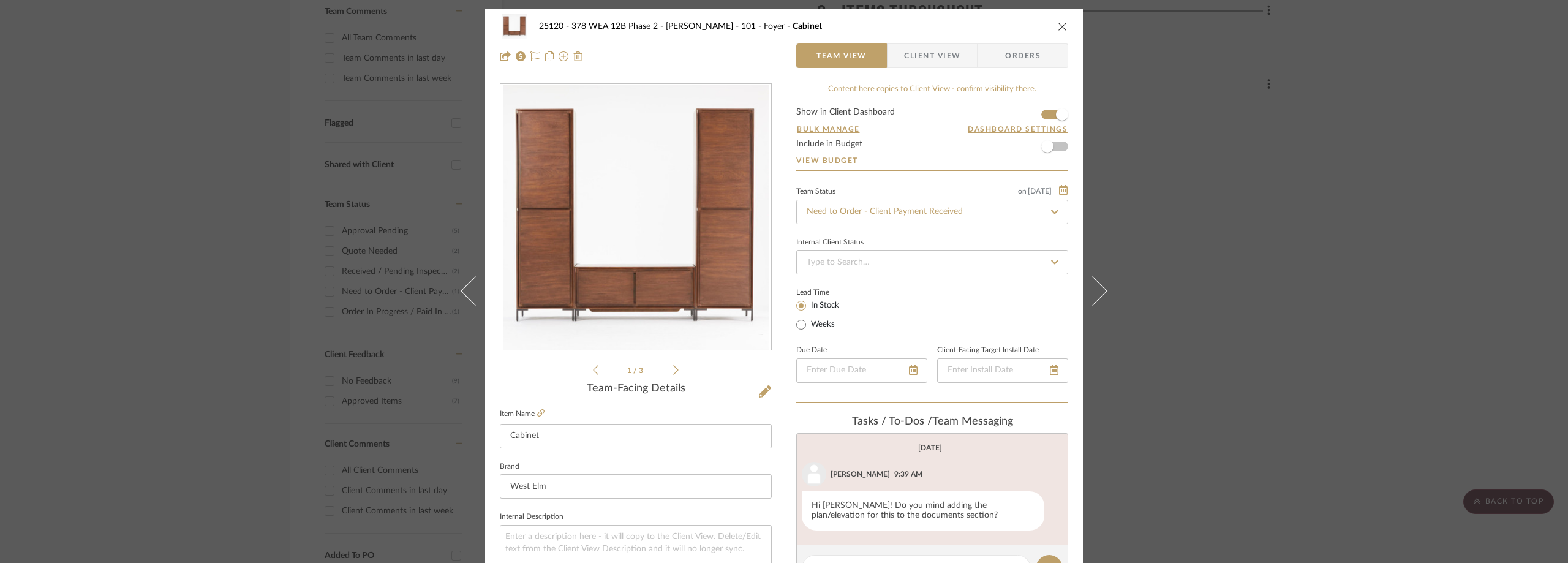
click at [930, 55] on span "Client View" at bounding box center [932, 56] width 56 height 25
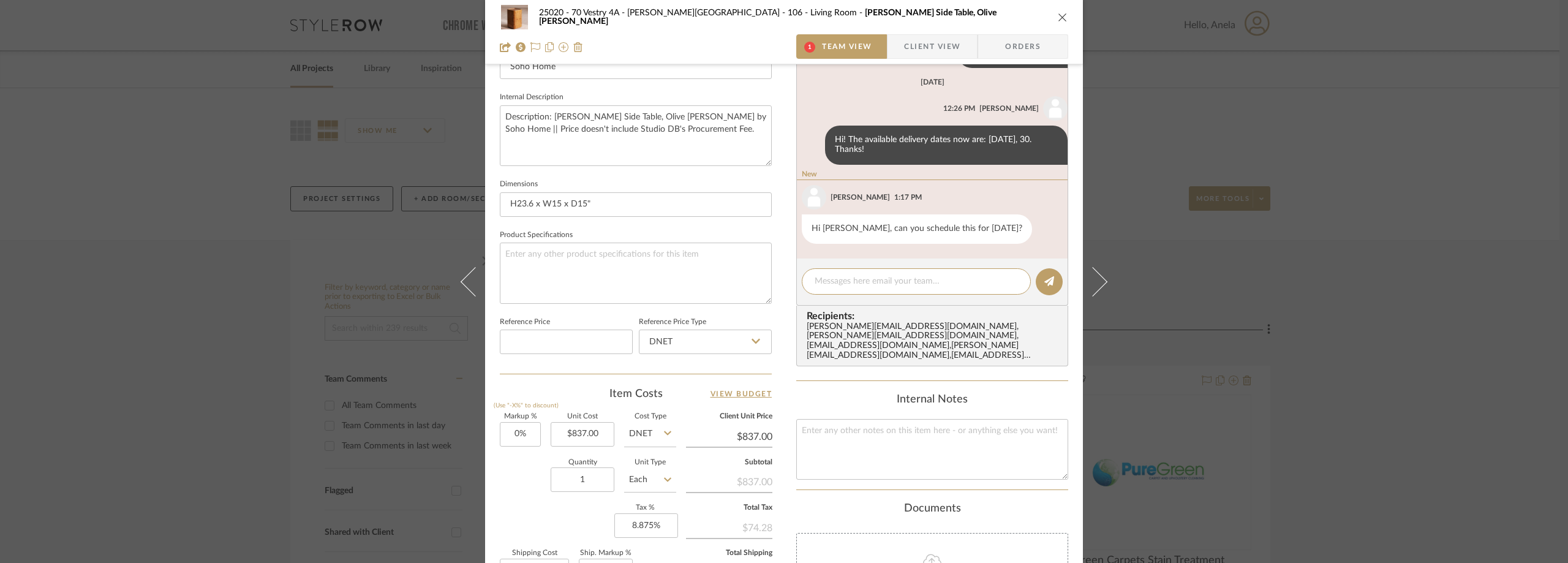
scroll to position [220, 0]
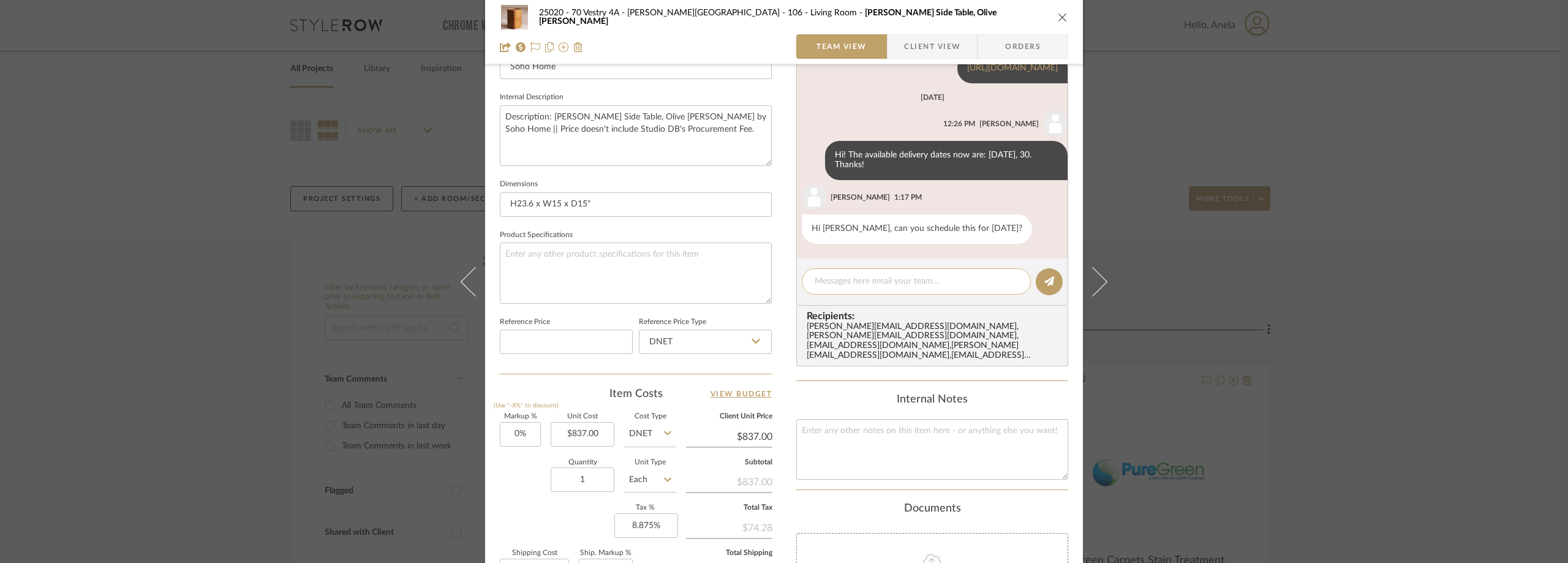
paste textarea "delivery is scheduled for: Friday, September 26, 2025"
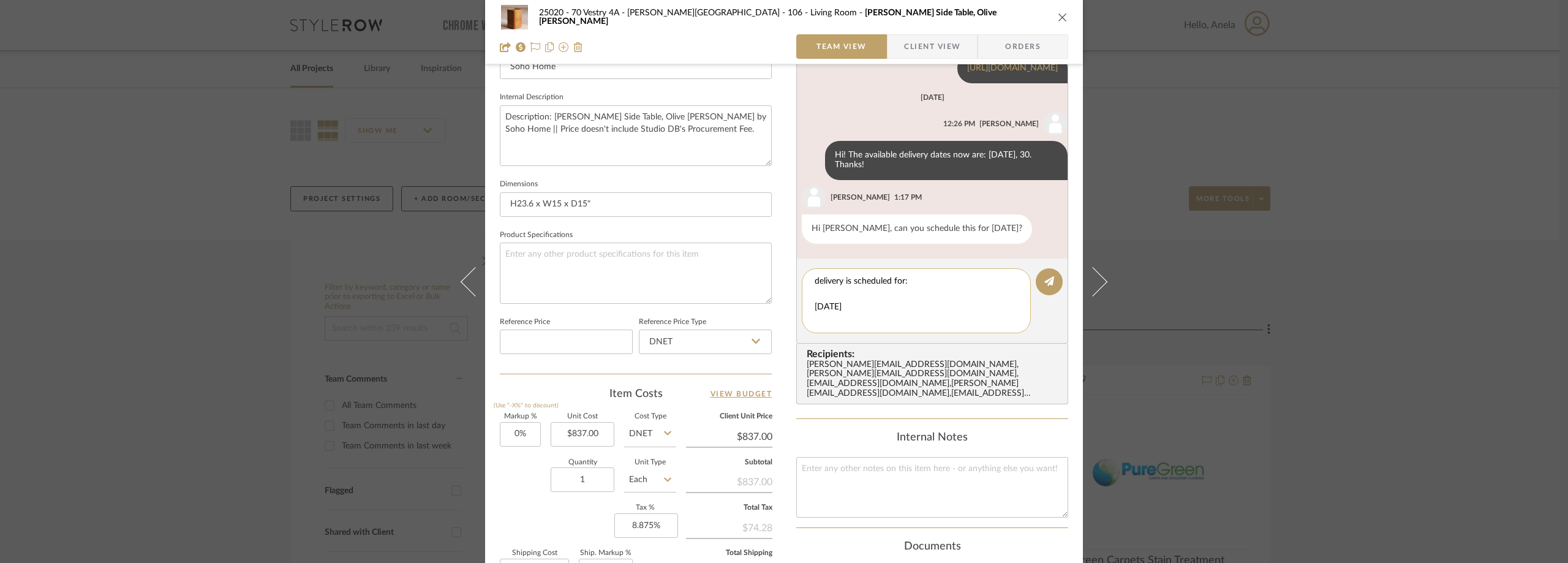
scroll to position [0, 0]
click at [814, 304] on textarea "delivery is scheduled for: Friday, September 26, 2025" at bounding box center [921, 300] width 213 height 51
click at [814, 280] on textarea "delivery is scheduled for: Friday, September 26, 2025" at bounding box center [921, 300] width 213 height 51
click at [814, 306] on textarea "delivery is scheduled for: Friday, September 26, 2025" at bounding box center [921, 300] width 213 height 51
click at [815, 280] on textarea "delivery is scheduled for: Friday, September 26, 2025" at bounding box center [916, 300] width 203 height 51
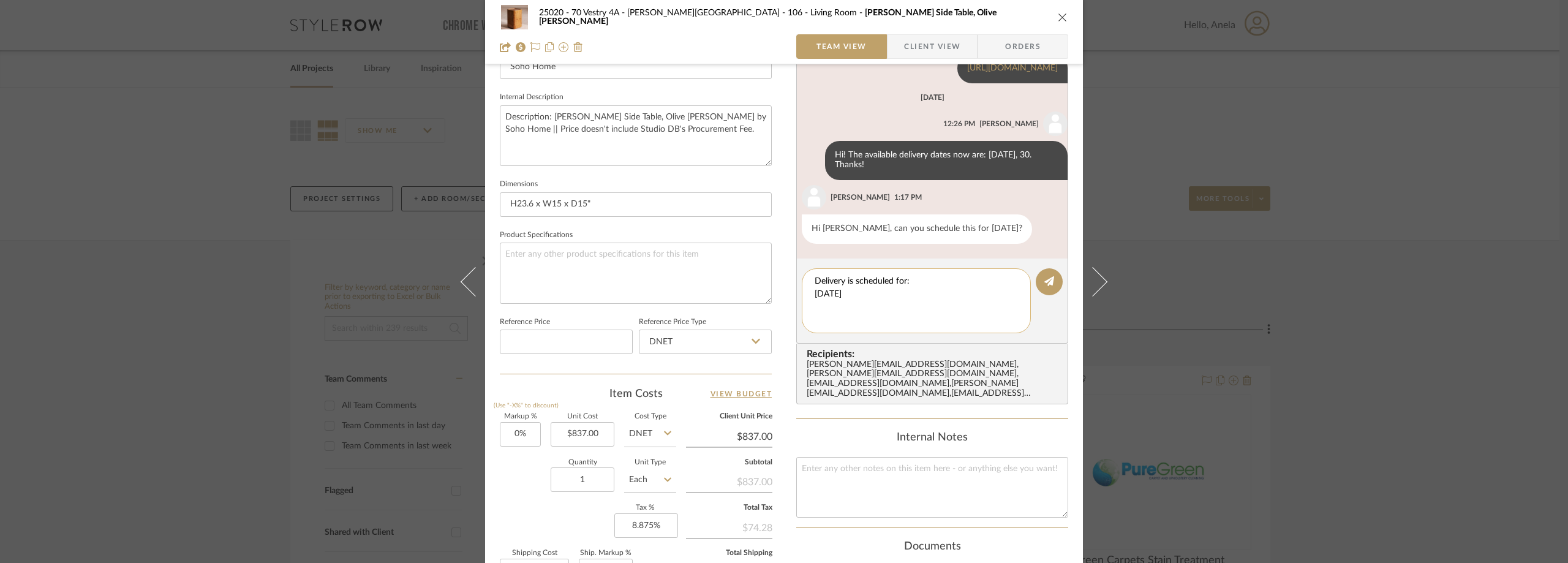
click at [926, 293] on textarea "Delivery is scheduled for: Friday, September 26, 2025" at bounding box center [916, 300] width 203 height 51
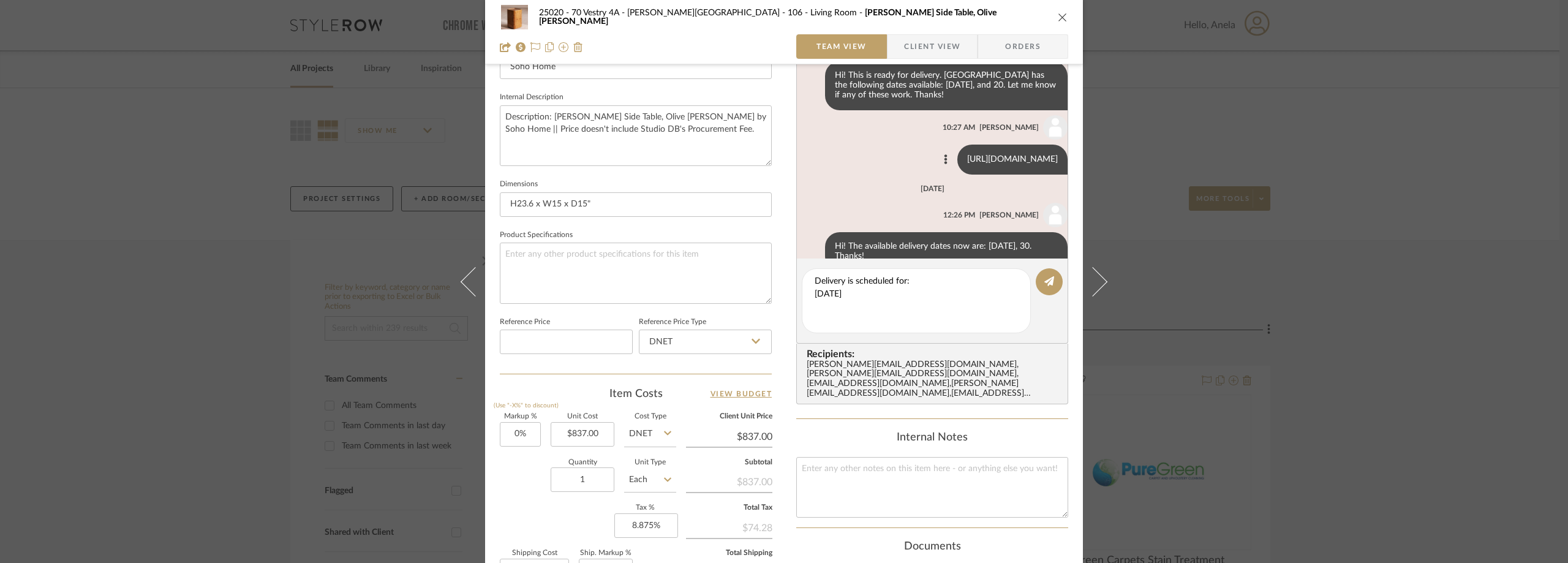
click at [967, 163] on link "https://track.ryder.com/schedulingDateSelection?zipcode=10013&searchText=S25090…" at bounding box center [1012, 159] width 91 height 8
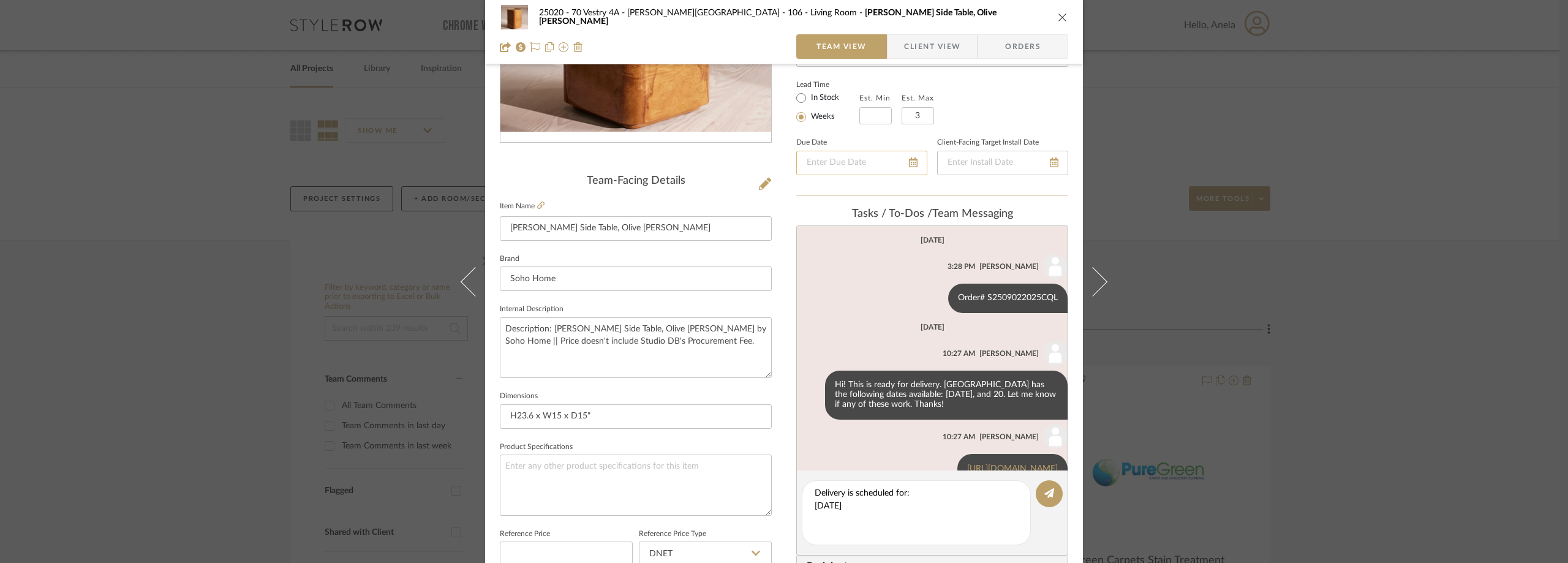
scroll to position [175, 0]
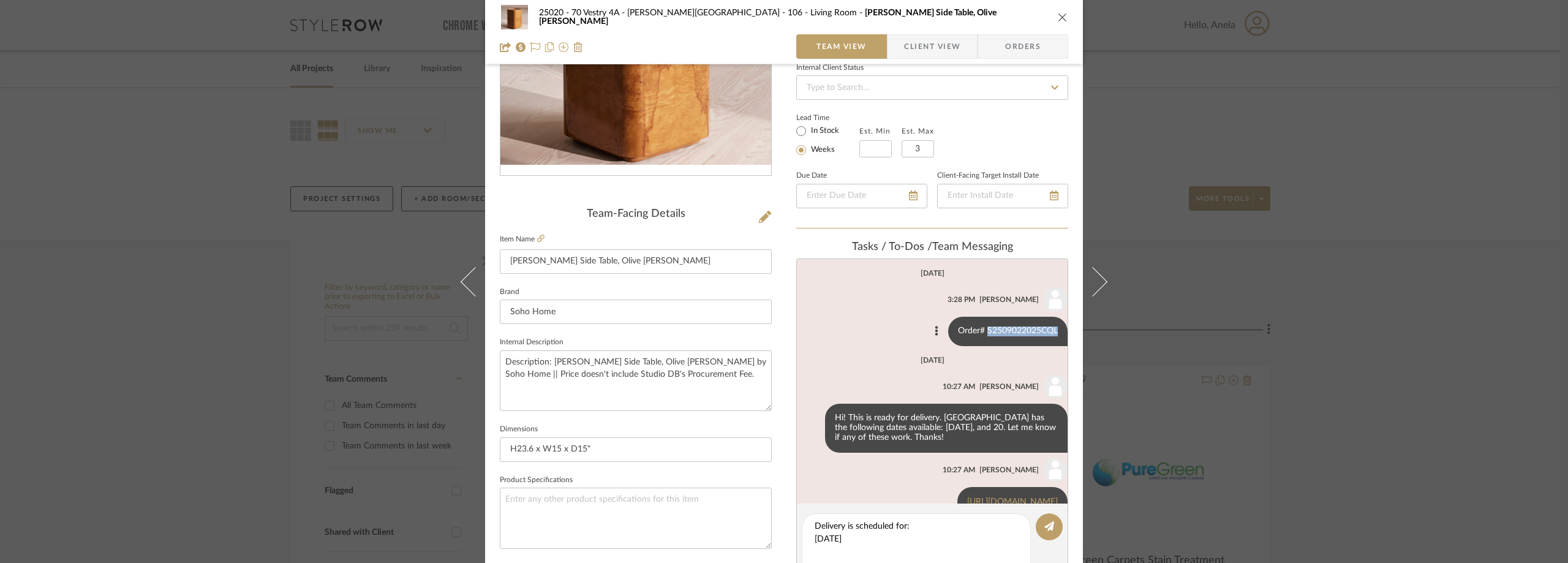
drag, startPoint x: 978, startPoint y: 333, endPoint x: 1048, endPoint y: 329, distance: 70.1
click at [1048, 329] on div "Order# S2509022025CQL" at bounding box center [1007, 332] width 120 height 30
copy div "S2509022025CQL"
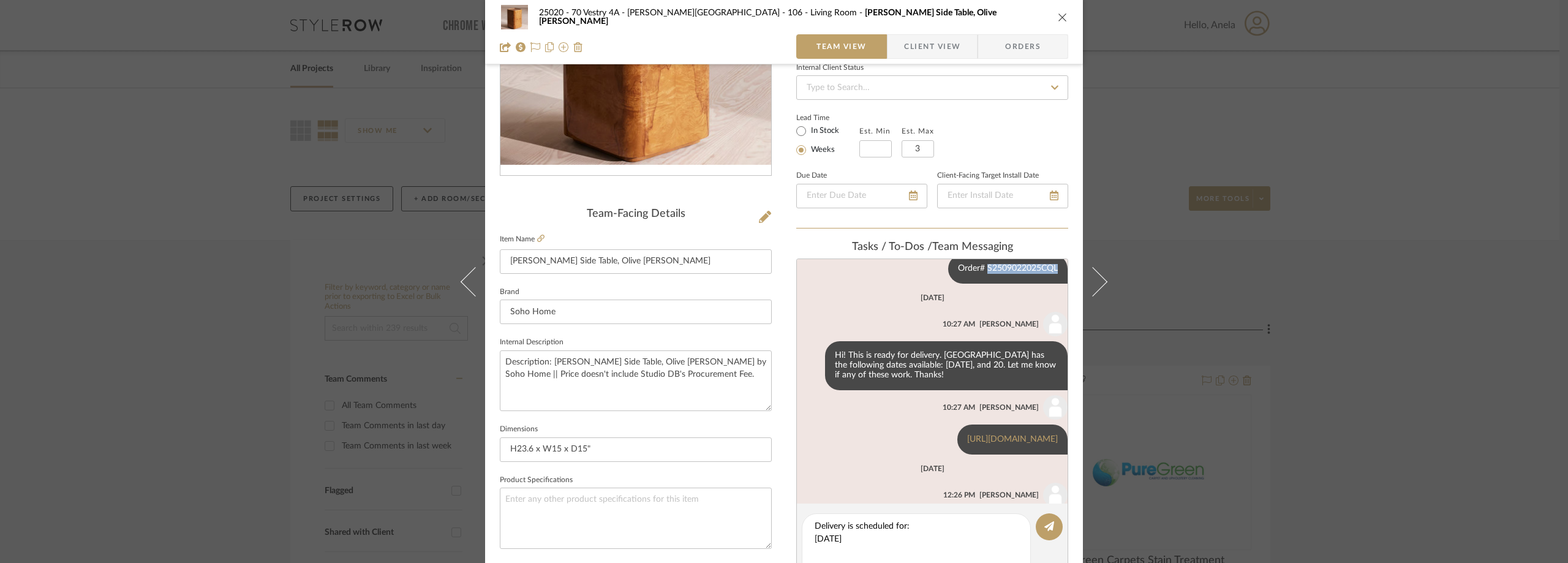
scroll to position [122, 0]
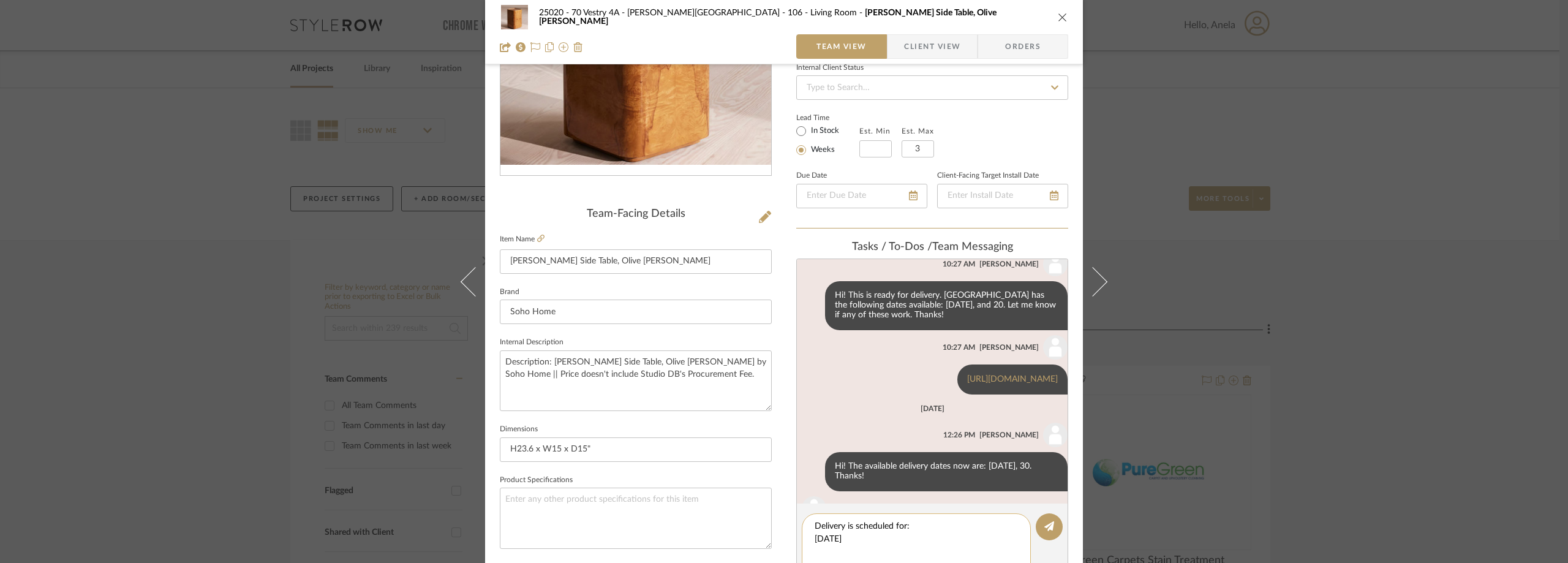
click at [927, 546] on textarea "Delivery is scheduled for: Friday, September 26, 2025" at bounding box center [916, 546] width 203 height 51
type textarea "Delivery is scheduled for: Friday, September 26, 2025 COI Requested"
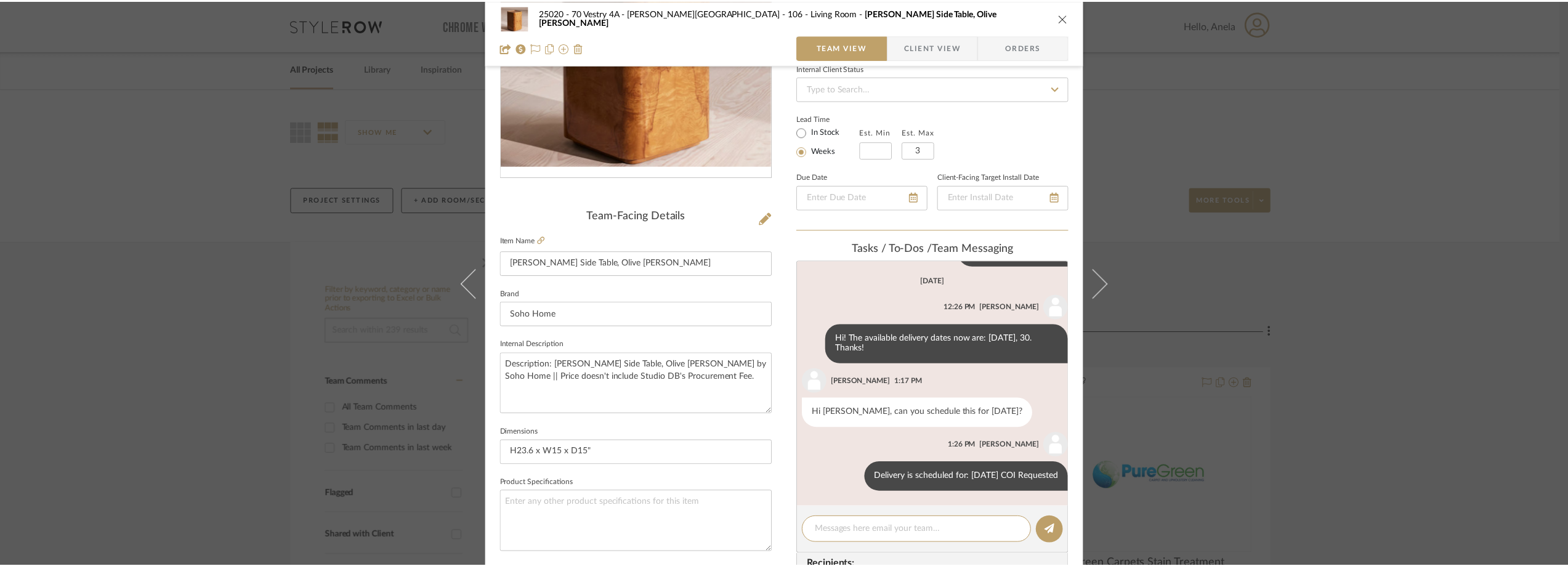
scroll to position [295, 0]
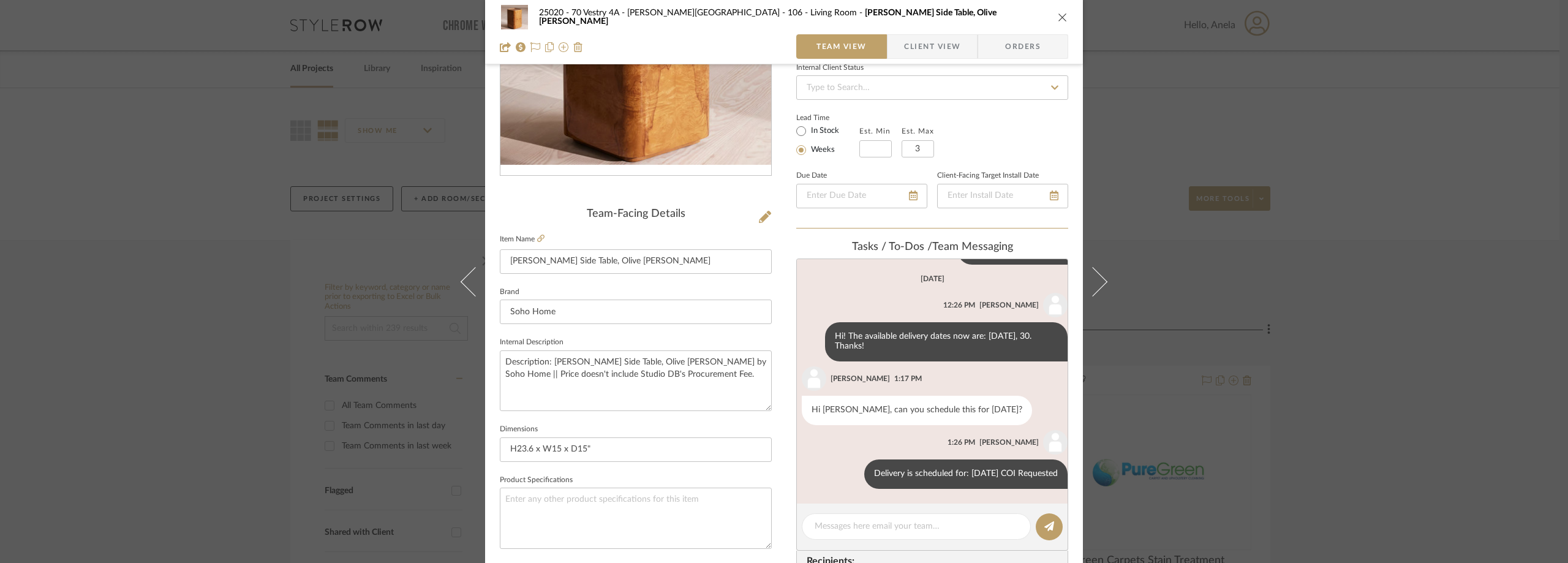
click at [322, 215] on div "25020 - 70 Vestry 4A - Grant-Stanleigh 106 - Living Room Dawson Side Table, Oli…" at bounding box center [784, 282] width 1568 height 563
